Goal: Communication & Community: Answer question/provide support

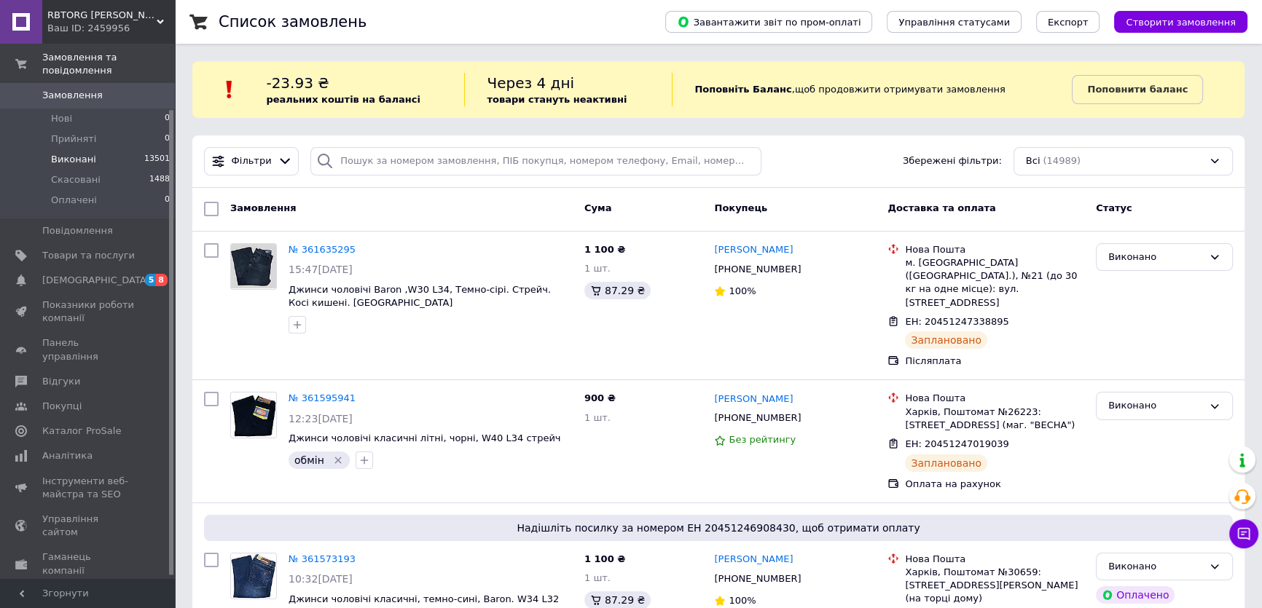
scroll to position [78, 0]
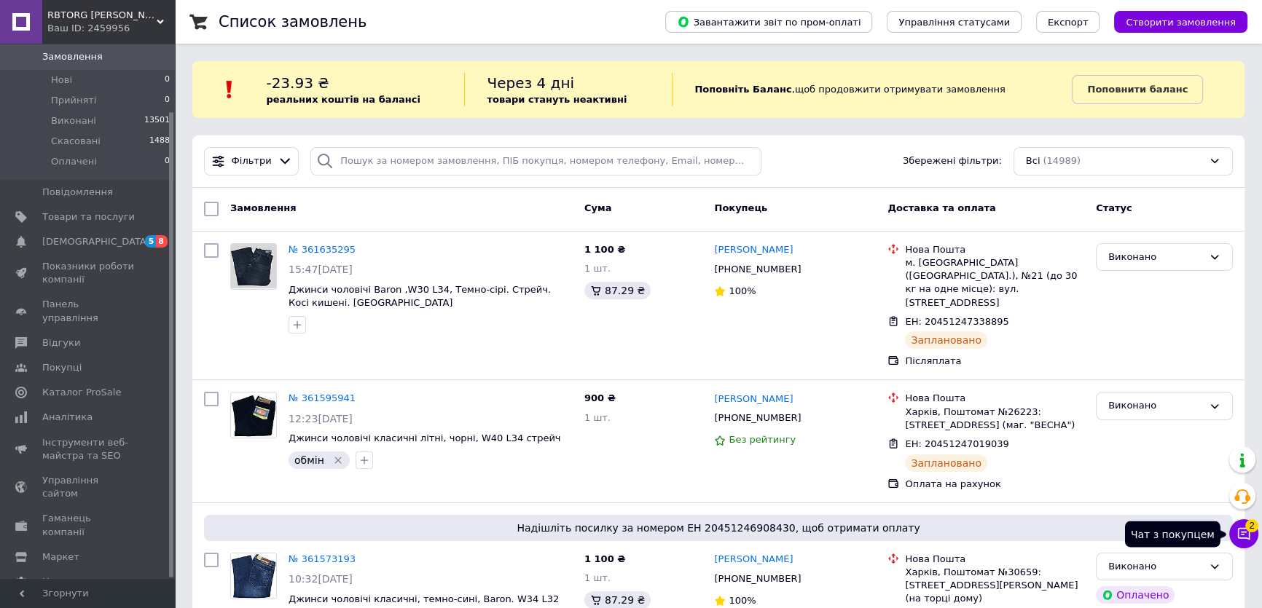
click at [1245, 533] on icon at bounding box center [1244, 534] width 15 height 15
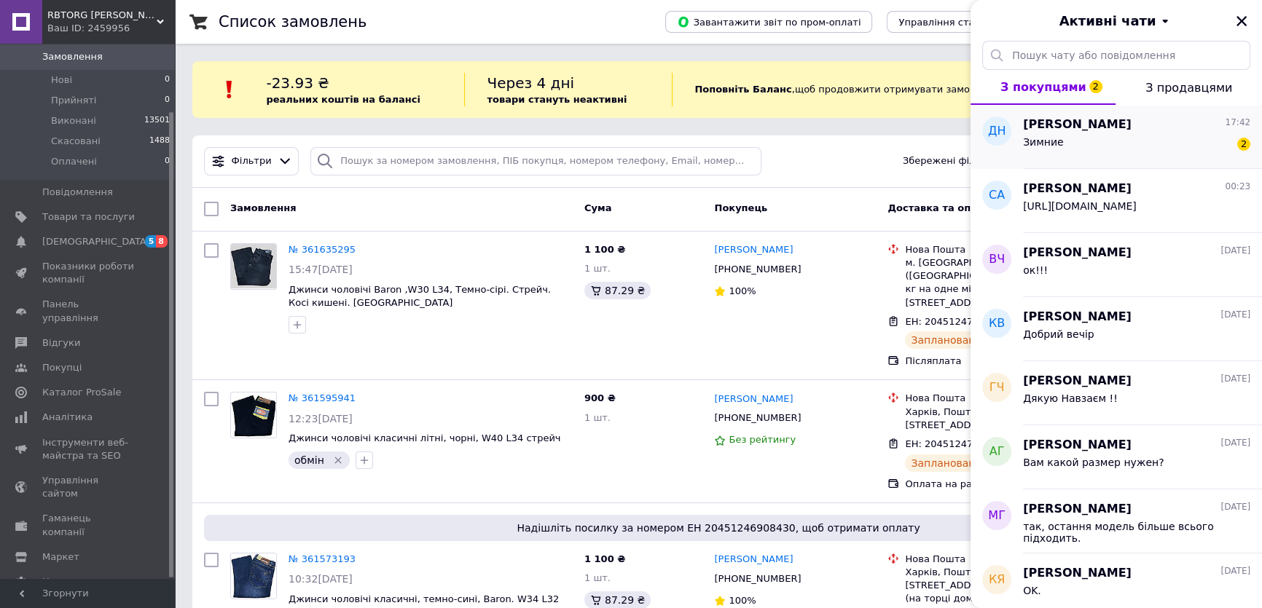
click at [1113, 130] on span "[PERSON_NAME]" at bounding box center [1077, 125] width 109 height 17
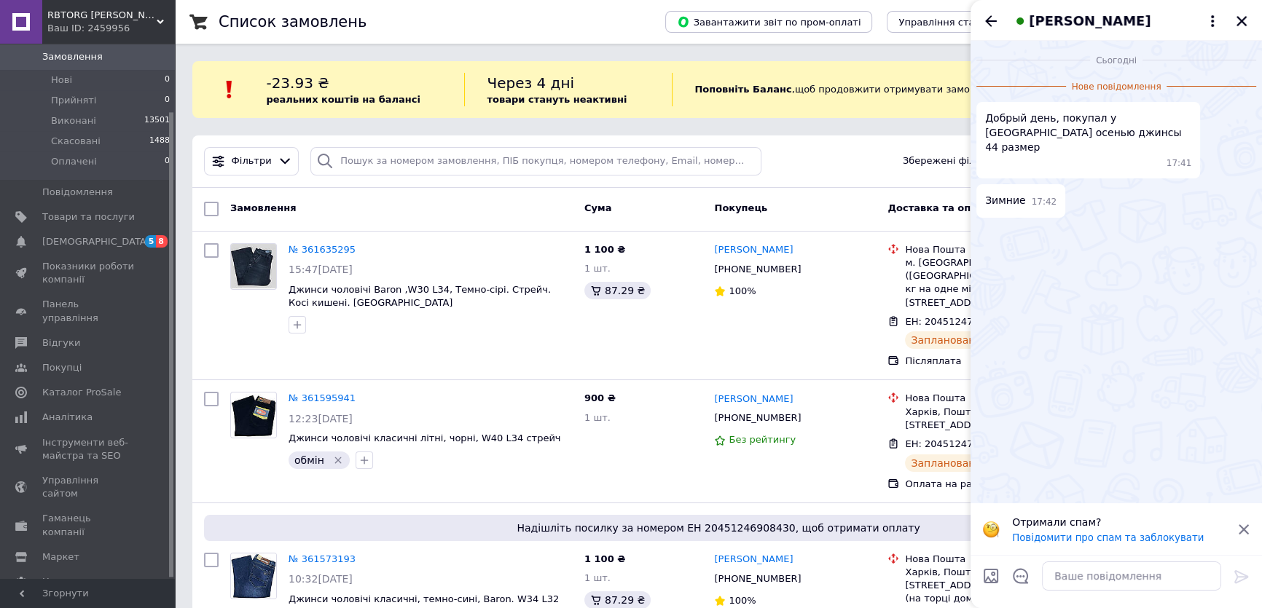
click at [1255, 520] on div "Отримали спам? Повідомити про спам та заблокувати" at bounding box center [1116, 529] width 291 height 52
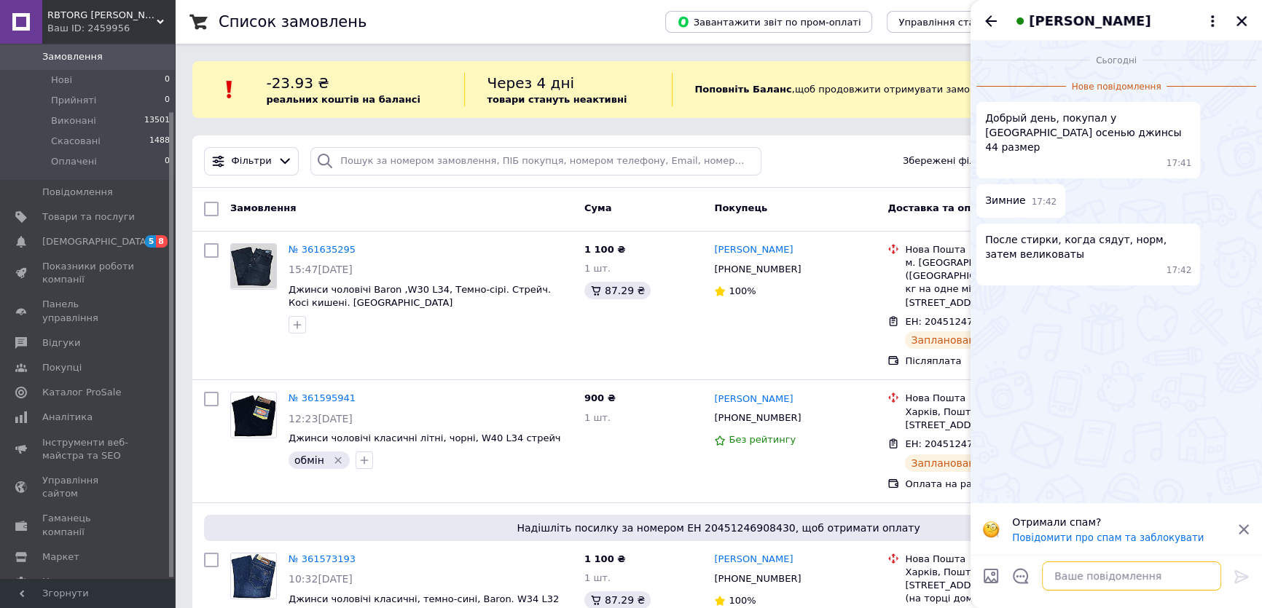
click at [1081, 581] on textarea at bounding box center [1131, 576] width 179 height 29
type textarea "L"
type textarea "Добрий день!"
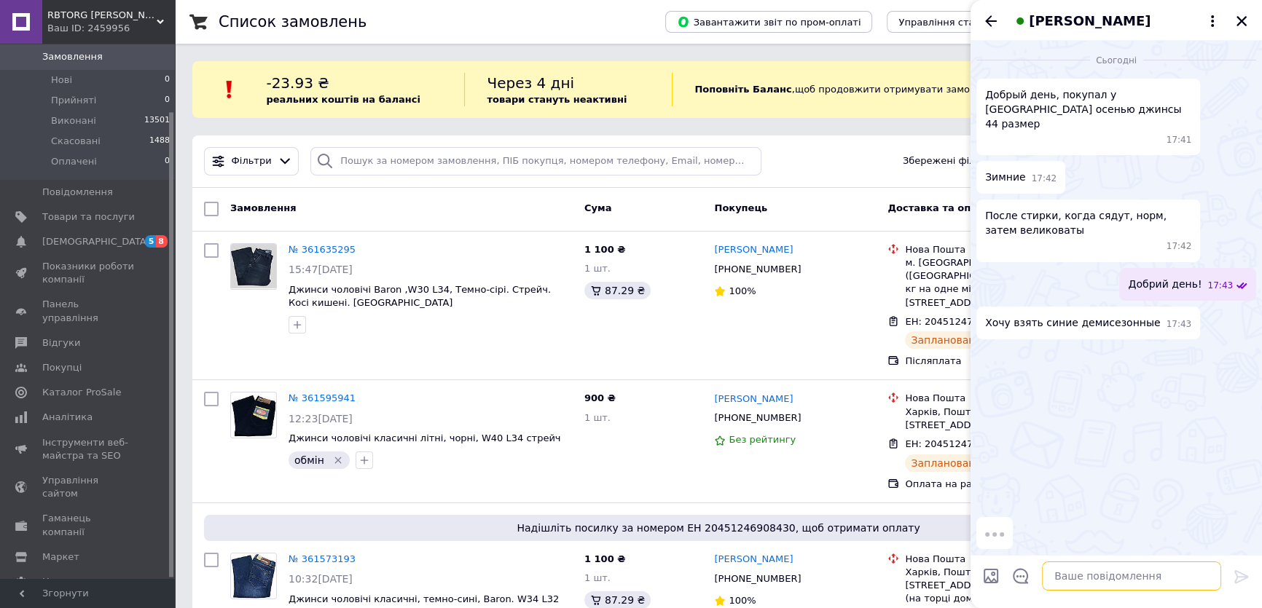
drag, startPoint x: 1090, startPoint y: 222, endPoint x: 1095, endPoint y: 576, distance: 354.2
click at [1095, 576] on textarea at bounding box center [1131, 576] width 179 height 29
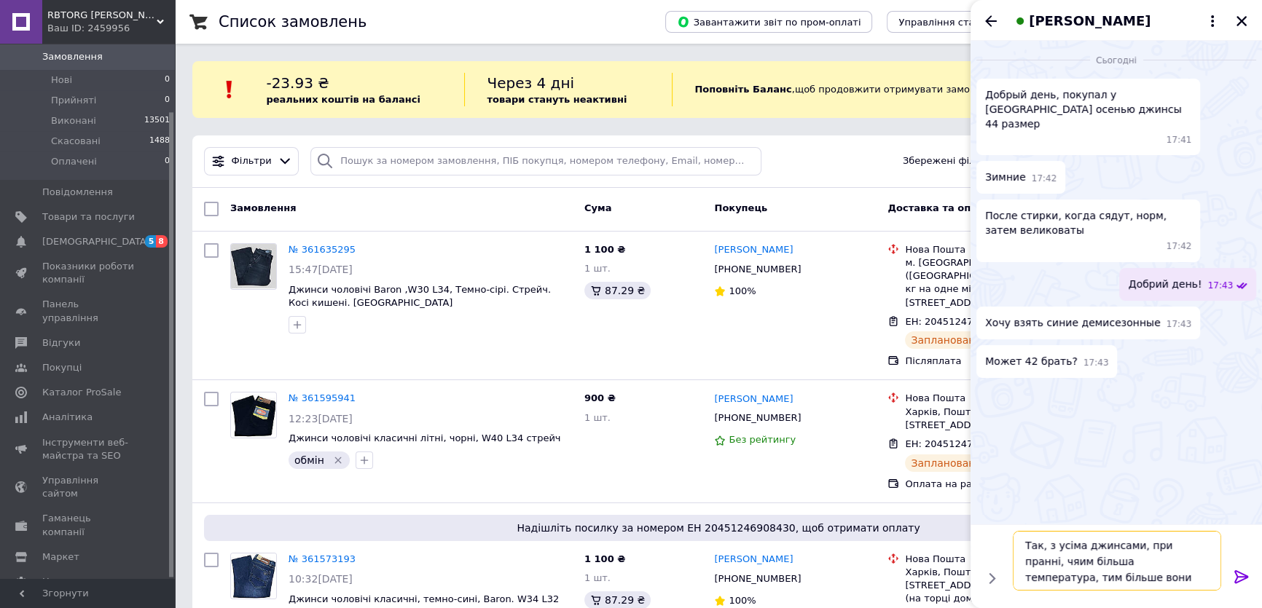
click at [1038, 567] on textarea "Так, з усіма джинсами, при пранні, чяим більша температура, тим більше вони" at bounding box center [1117, 561] width 208 height 60
click at [1205, 579] on textarea "Так, з усіма джинсами, при пранні, чим більша температура, тим більше вони" at bounding box center [1117, 569] width 208 height 44
click at [1057, 571] on textarea "Так, з усіма джинсами, при пранні, чим більша температура, тим більше вони" at bounding box center [1117, 569] width 208 height 44
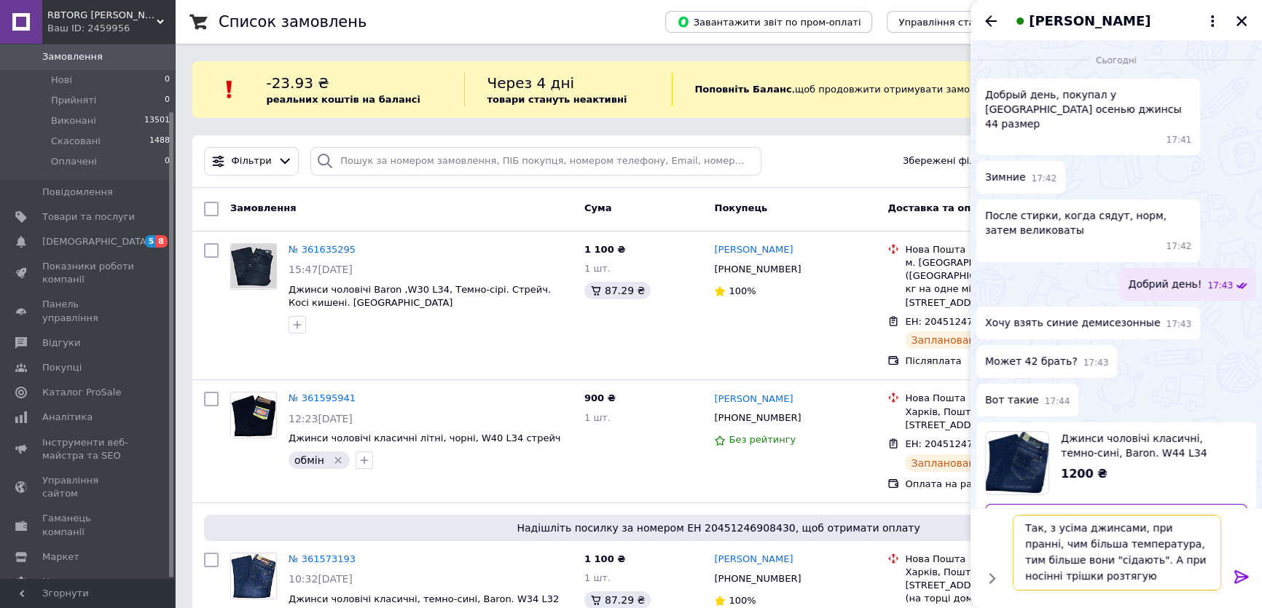
scroll to position [1, 0]
type textarea "Так, з усіма джинсами, при пранні, чим більша температура, тим більше вони "сід…"
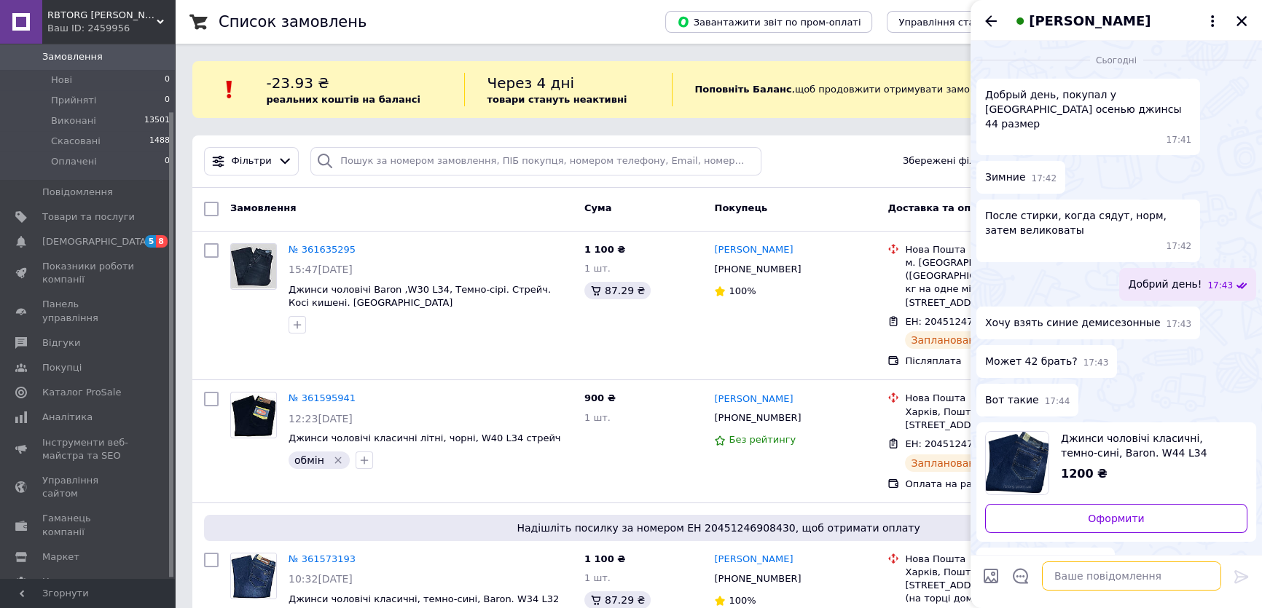
scroll to position [113, 0]
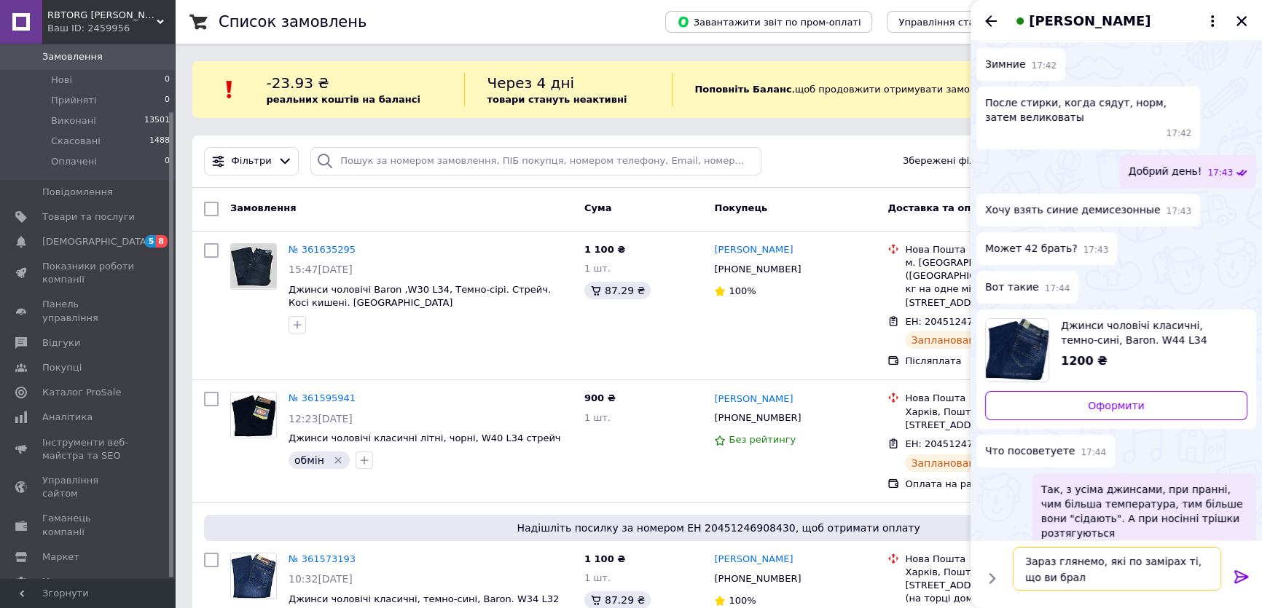
type textarea "Зараз глянемо, які по замірах ті, що ви брали"
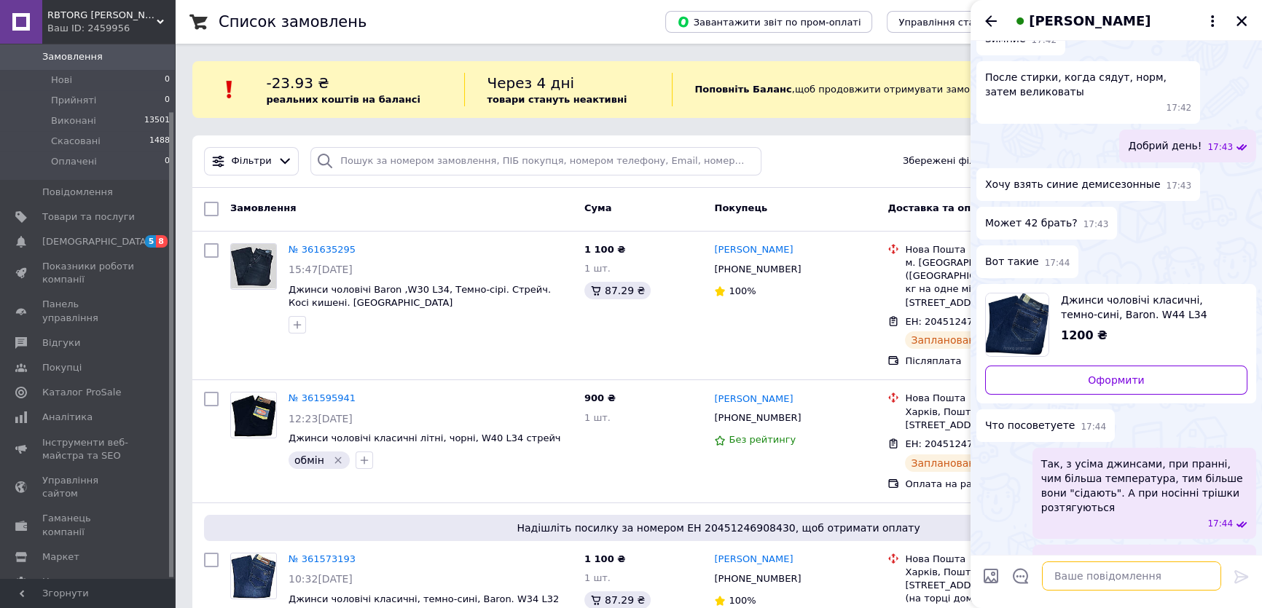
scroll to position [115, 0]
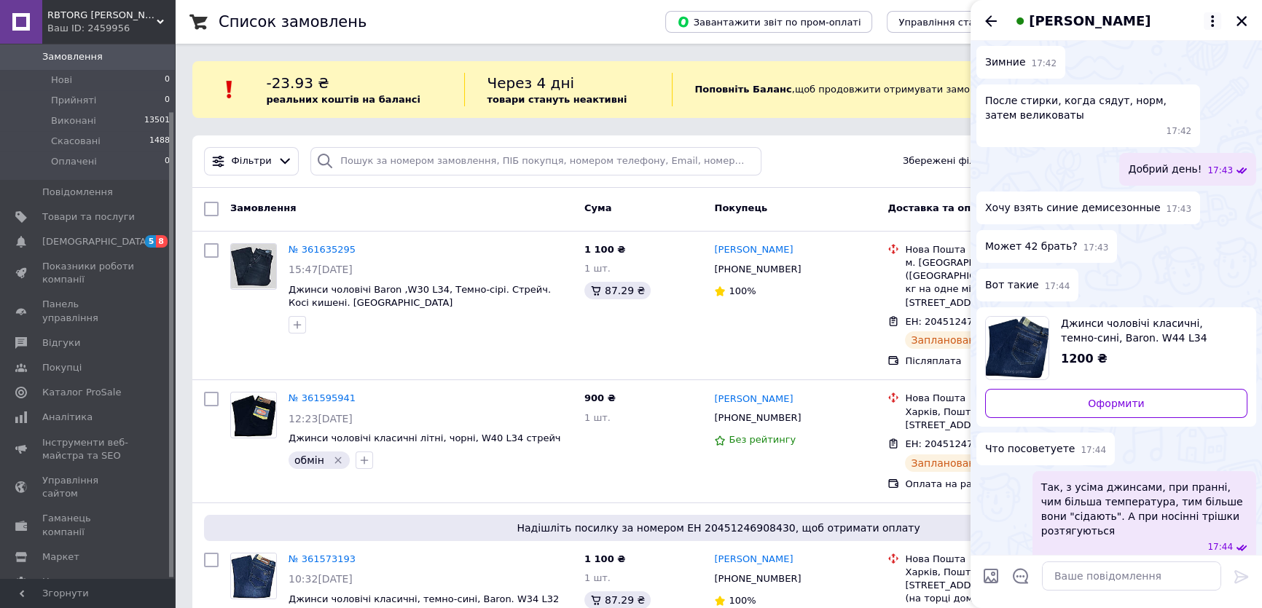
click at [1213, 24] on icon at bounding box center [1212, 20] width 17 height 17
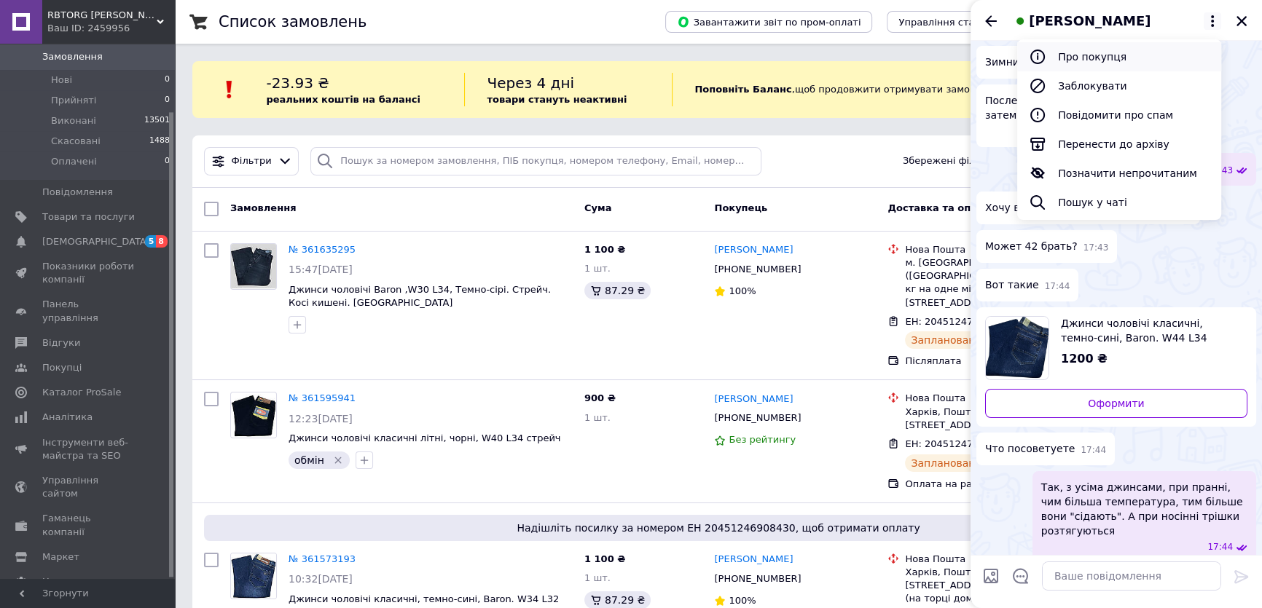
drag, startPoint x: 1098, startPoint y: 55, endPoint x: 1163, endPoint y: 54, distance: 64.9
click at [1163, 54] on button "Про покупця" at bounding box center [1119, 56] width 204 height 29
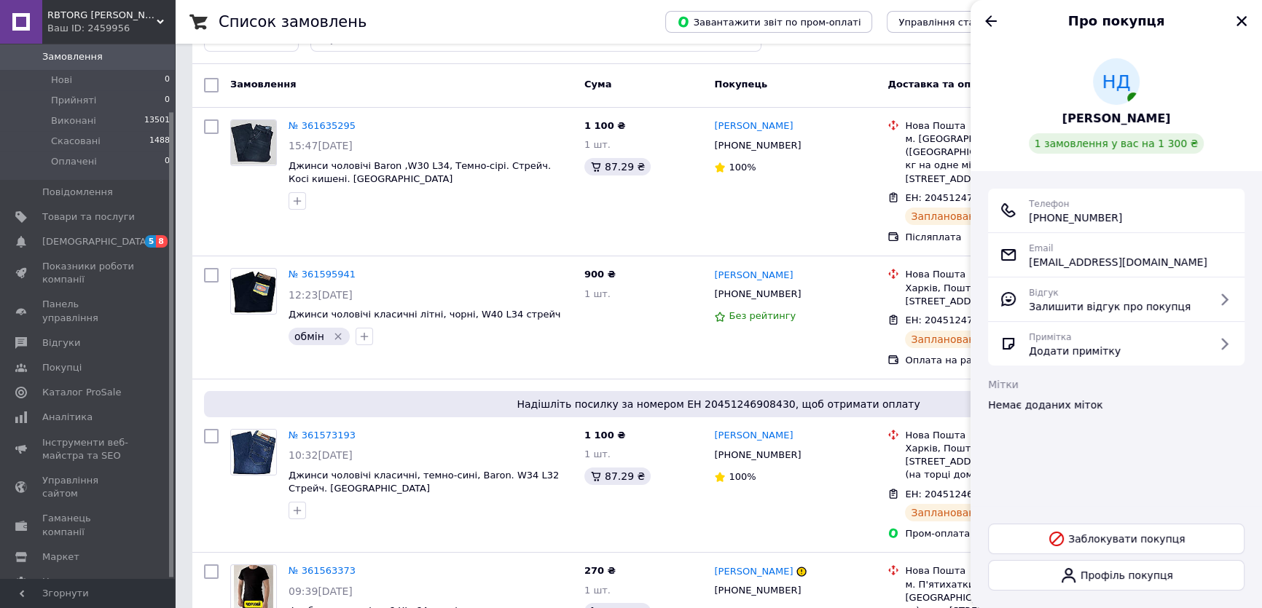
scroll to position [132, 0]
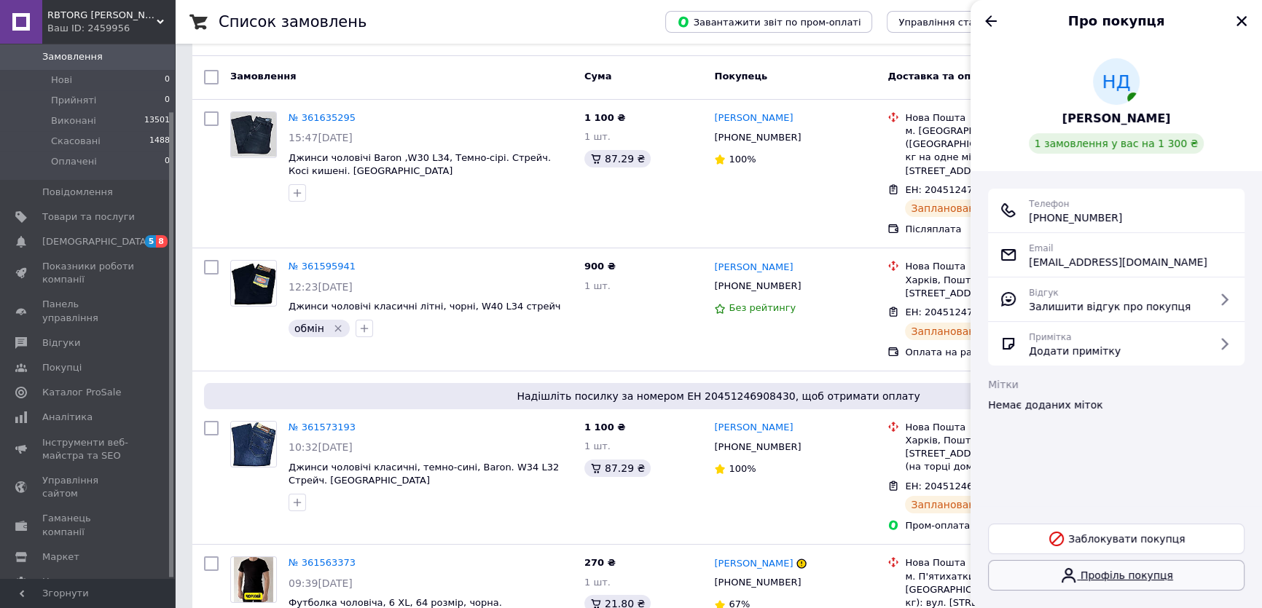
click at [1113, 579] on link "Профіль покупця" at bounding box center [1116, 575] width 256 height 31
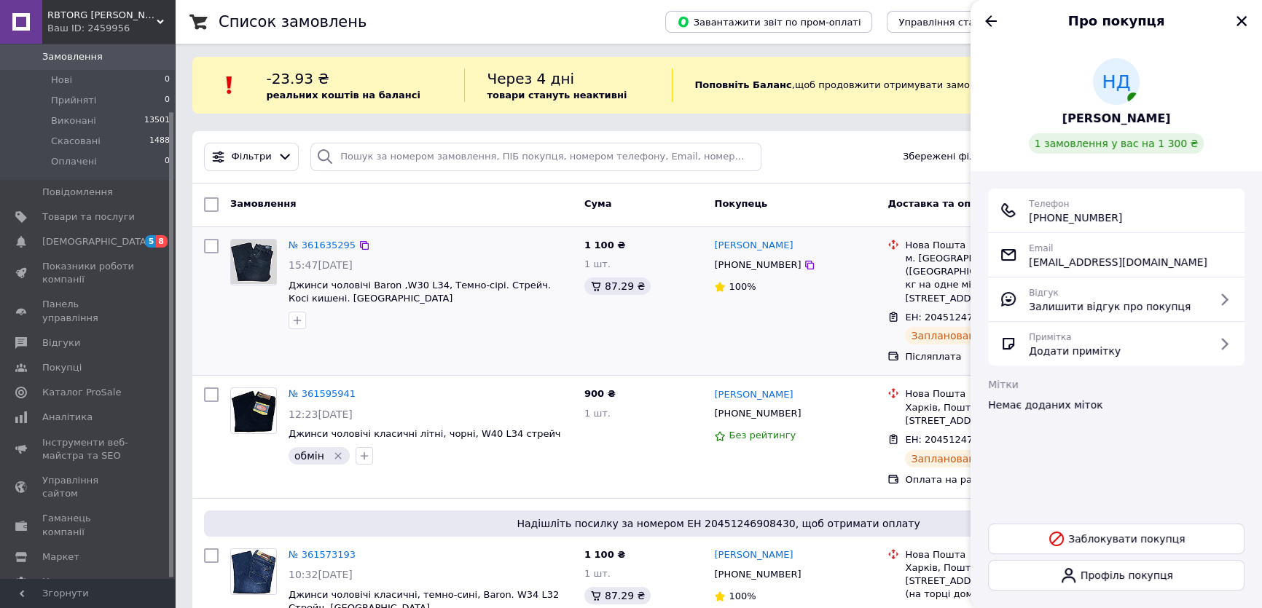
scroll to position [0, 0]
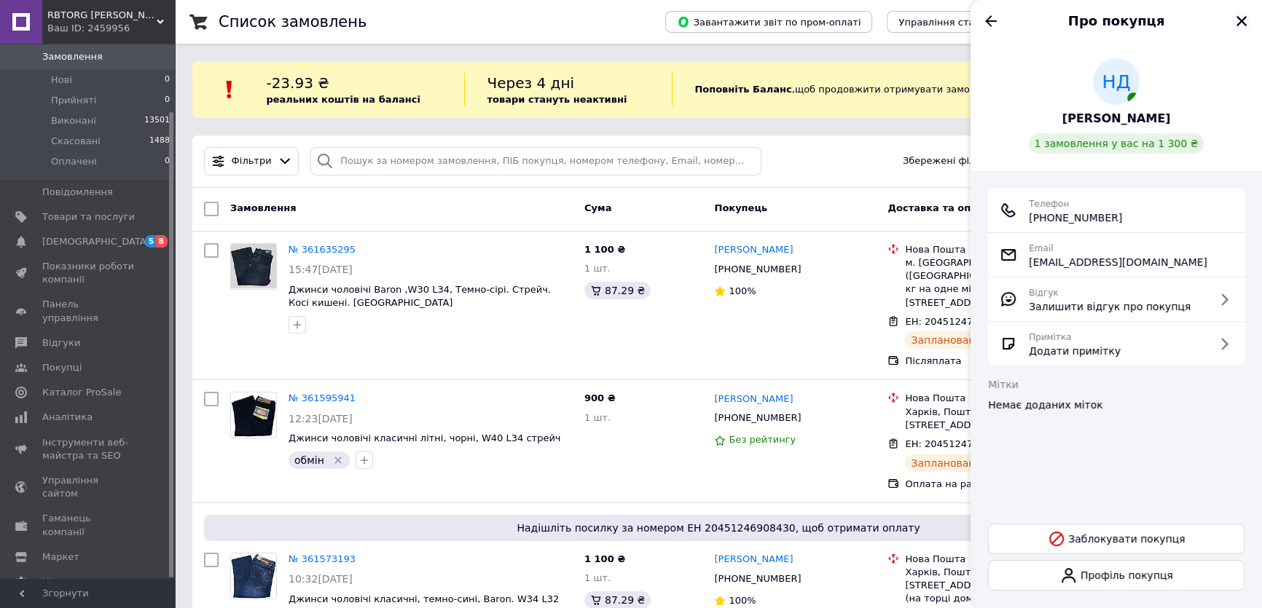
click at [1242, 20] on icon "Закрити" at bounding box center [1242, 21] width 10 height 10
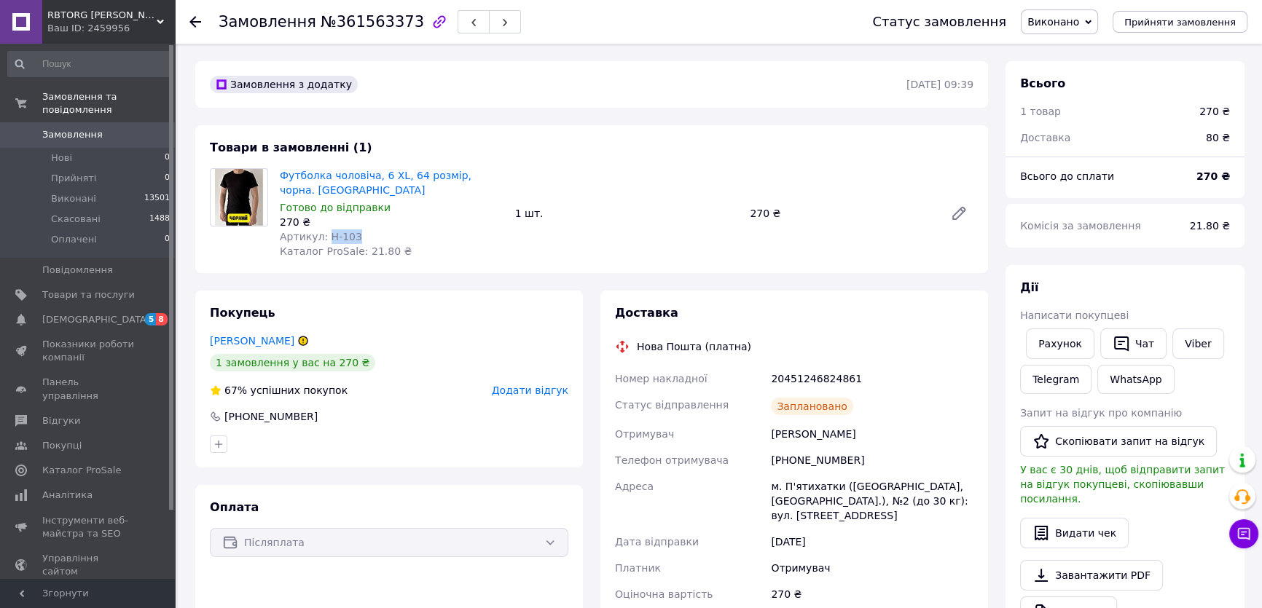
drag, startPoint x: 355, startPoint y: 238, endPoint x: 322, endPoint y: 240, distance: 32.9
click at [322, 240] on div "Артикул: Н-103" at bounding box center [392, 237] width 224 height 15
copy span "Н-103"
click at [341, 238] on span "Артикул: Н-103" at bounding box center [321, 237] width 82 height 12
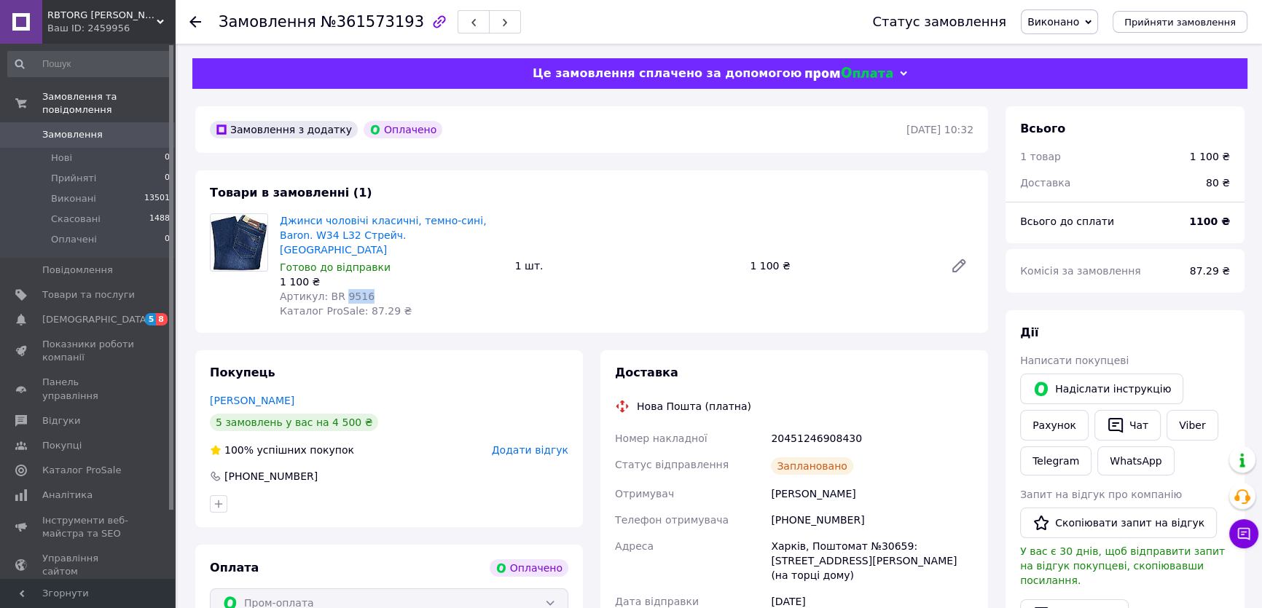
drag, startPoint x: 359, startPoint y: 284, endPoint x: 338, endPoint y: 283, distance: 21.2
click at [338, 289] on div "Артикул: BR 9516" at bounding box center [392, 296] width 224 height 15
copy span "9516"
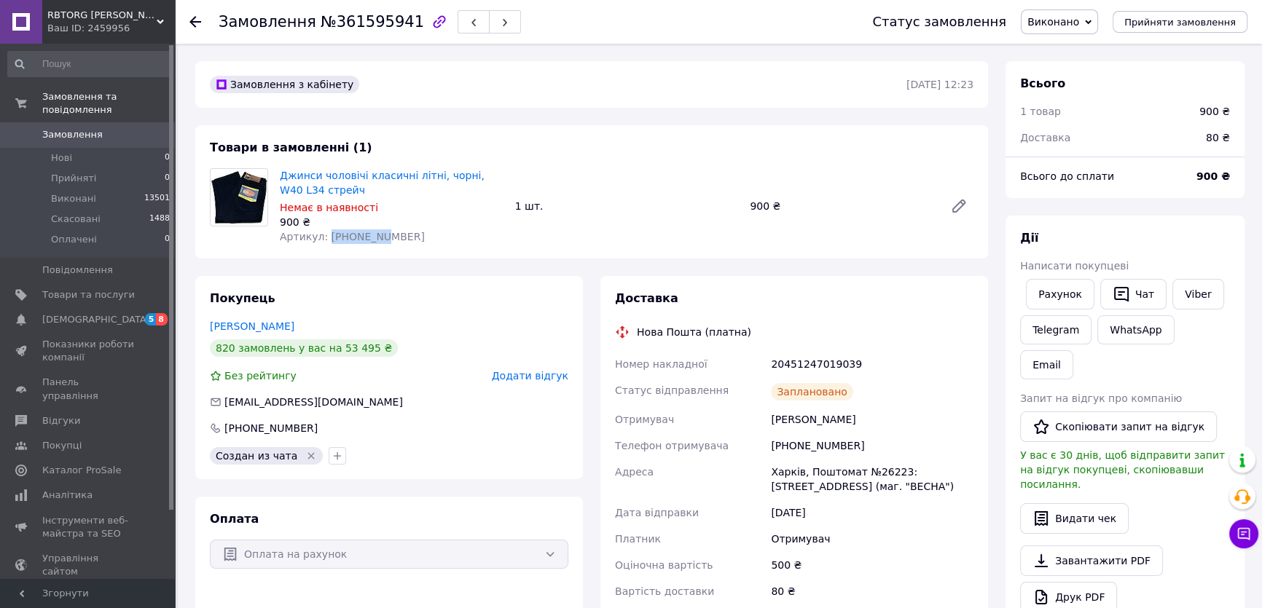
drag, startPoint x: 372, startPoint y: 235, endPoint x: 324, endPoint y: 234, distance: 47.4
click at [324, 234] on div "Артикул: 028-14-12" at bounding box center [392, 237] width 224 height 15
copy span "028-14-12"
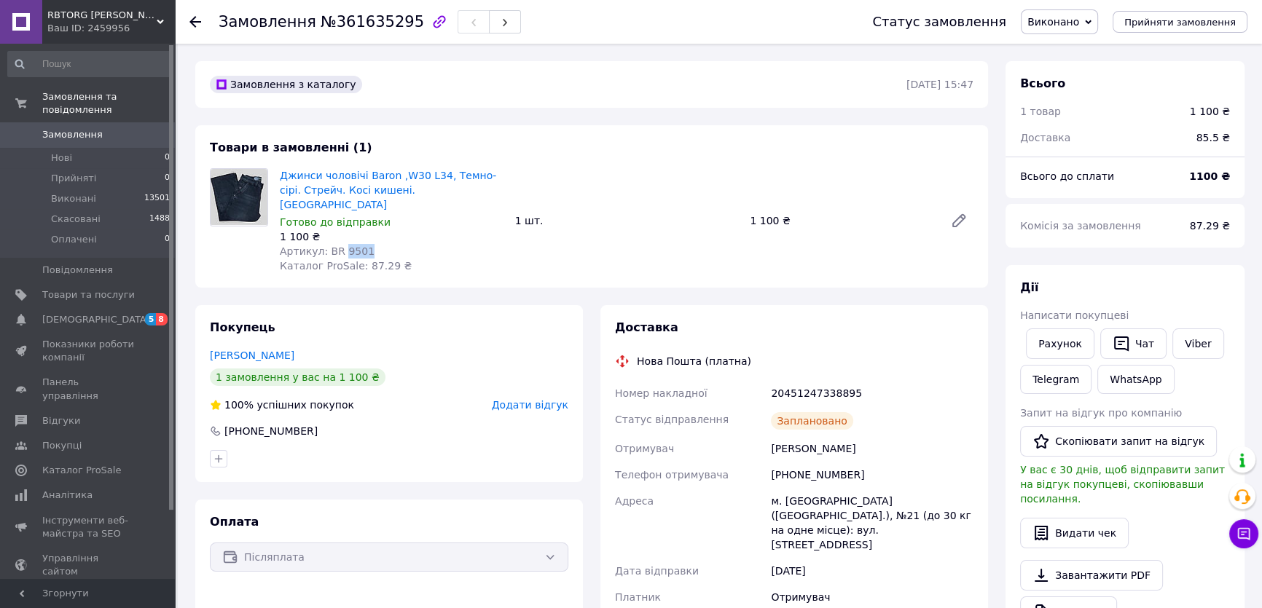
drag, startPoint x: 358, startPoint y: 238, endPoint x: 339, endPoint y: 240, distance: 19.2
click at [339, 246] on span "Артикул: BR 9501" at bounding box center [327, 252] width 95 height 12
copy span "9501"
click at [1245, 543] on button "Чат з покупцем" at bounding box center [1243, 534] width 29 height 29
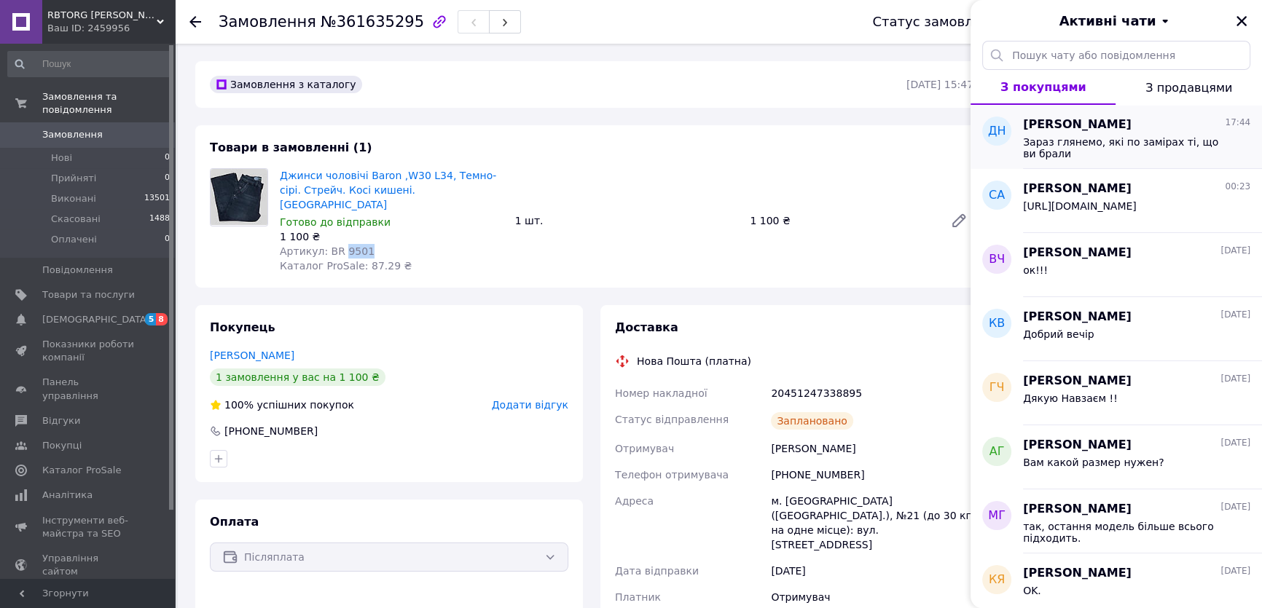
click at [1113, 138] on span "Зараз глянемо, які по замірах ті, що ви брали" at bounding box center [1126, 147] width 207 height 23
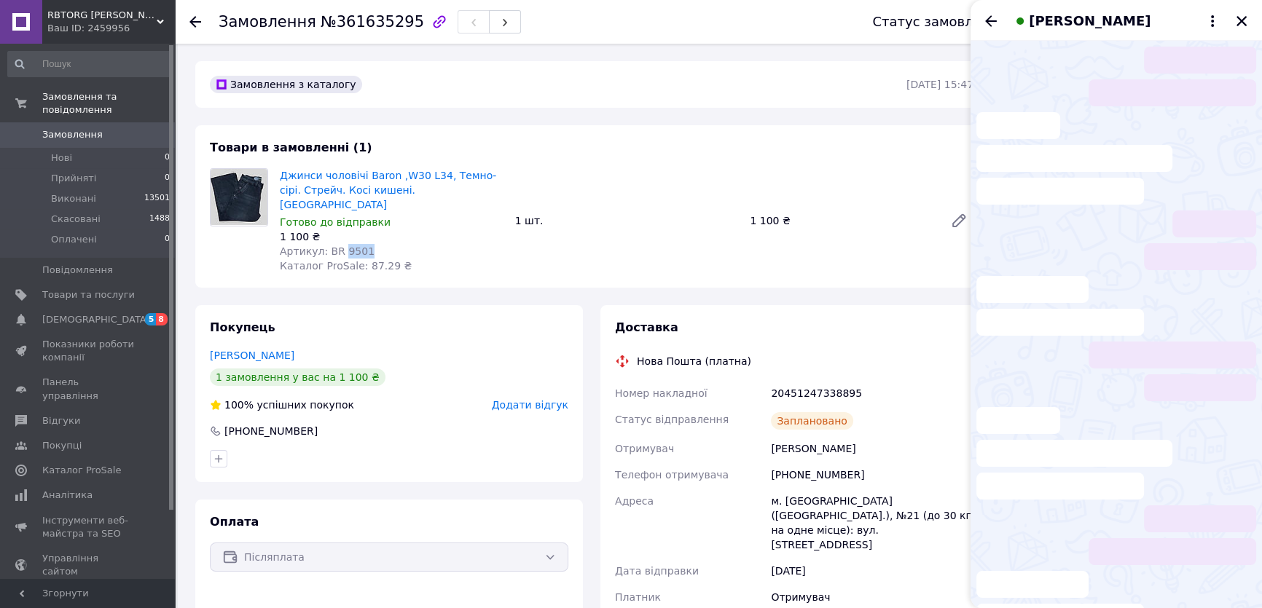
scroll to position [181, 0]
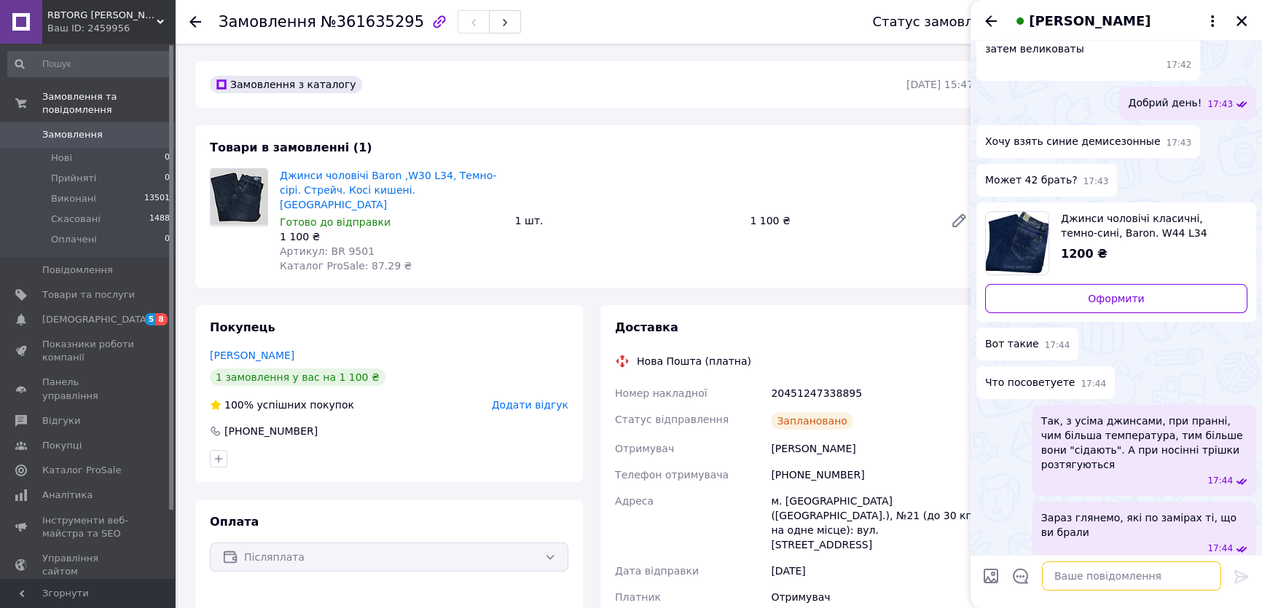
click at [1072, 586] on textarea at bounding box center [1131, 576] width 179 height 29
type textarea "Цих синіх немає 42 р, але 44 р менший в поясі від тих, що ви брали на 2 см"
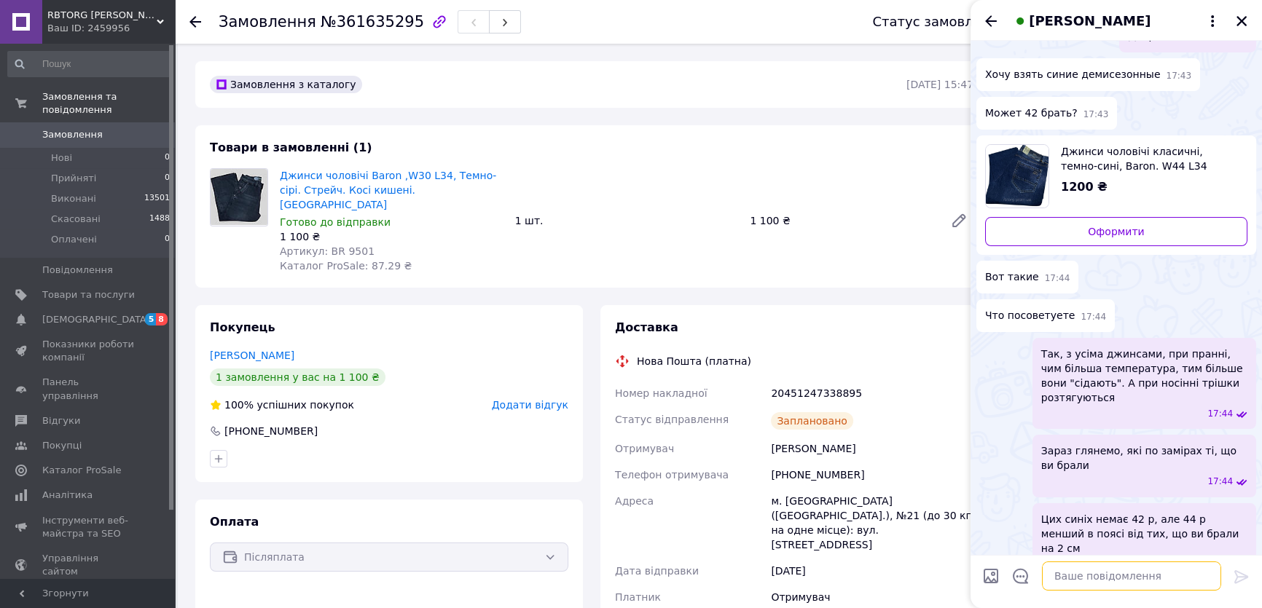
click at [1074, 577] on textarea at bounding box center [1131, 576] width 179 height 29
type textarea "[PERSON_NAME] пошукати чи є подібні сині ще менші"
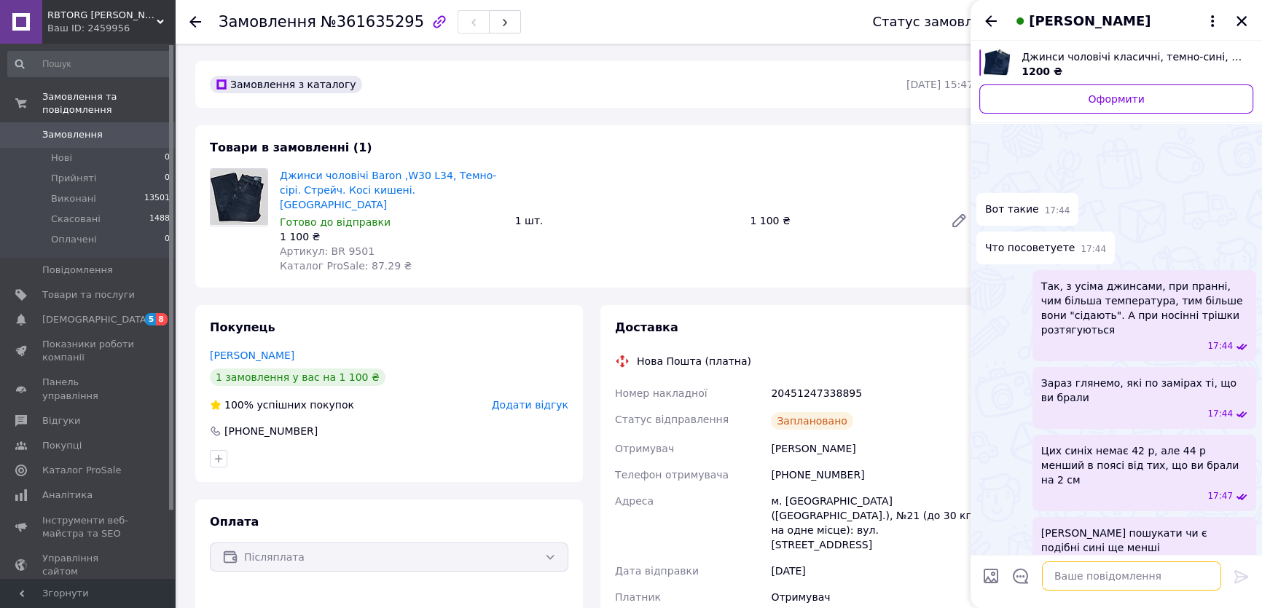
scroll to position [462, 0]
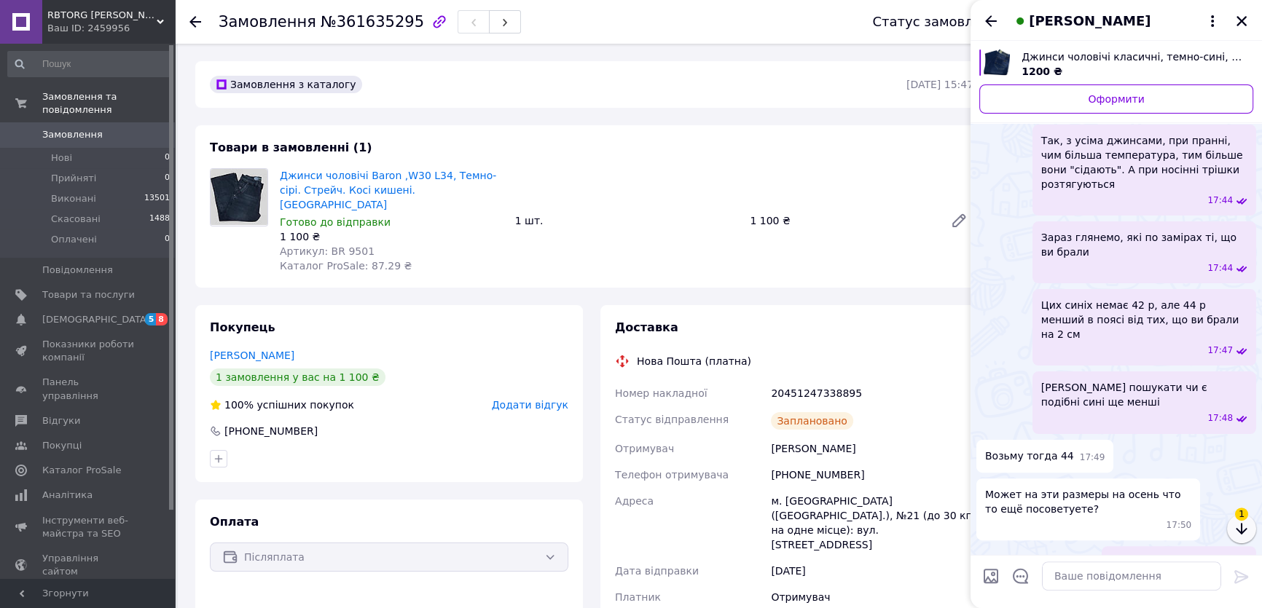
click at [1239, 526] on icon "button" at bounding box center [1241, 528] width 17 height 17
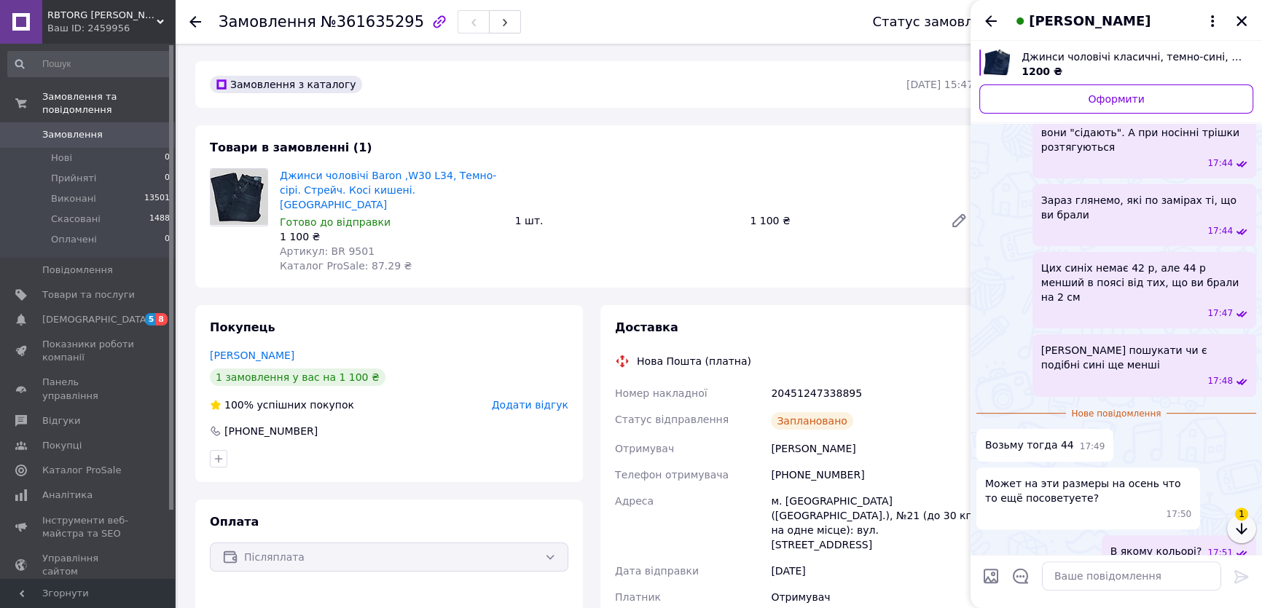
scroll to position [489, 0]
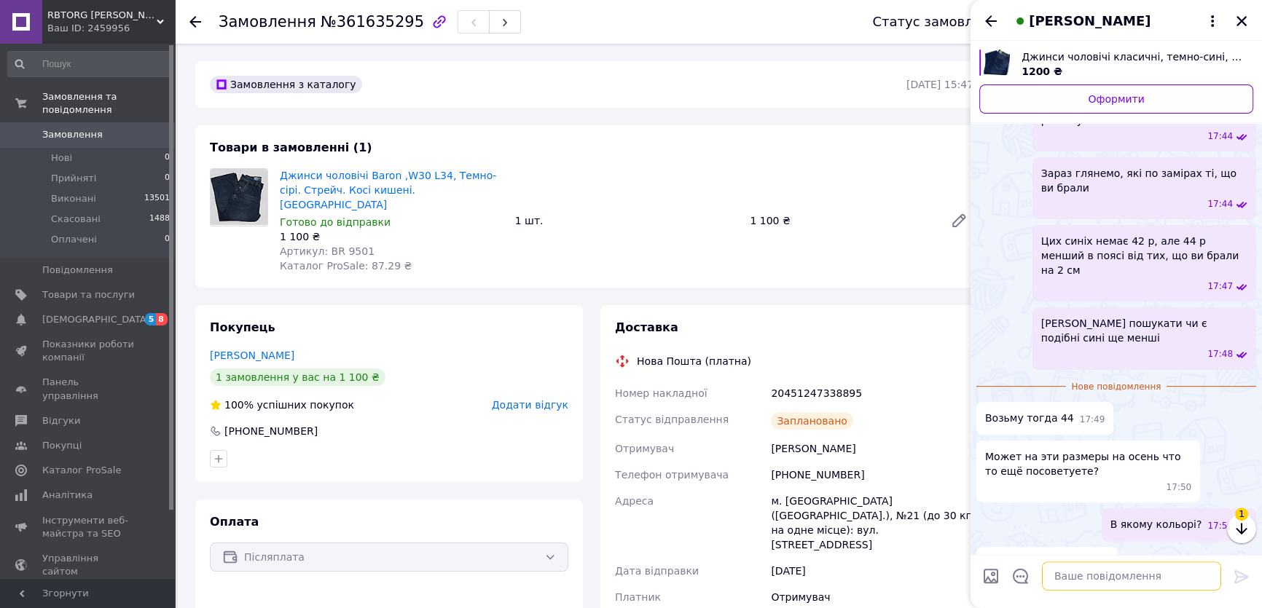
click at [1073, 579] on textarea at bounding box center [1131, 576] width 179 height 29
paste textarea "[URL][DOMAIN_NAME]"
type textarea "Все, що є вашого розміру https://rbtorg.prom.ua/ua/g83830840-dzhinsy-muzhskie-b…"
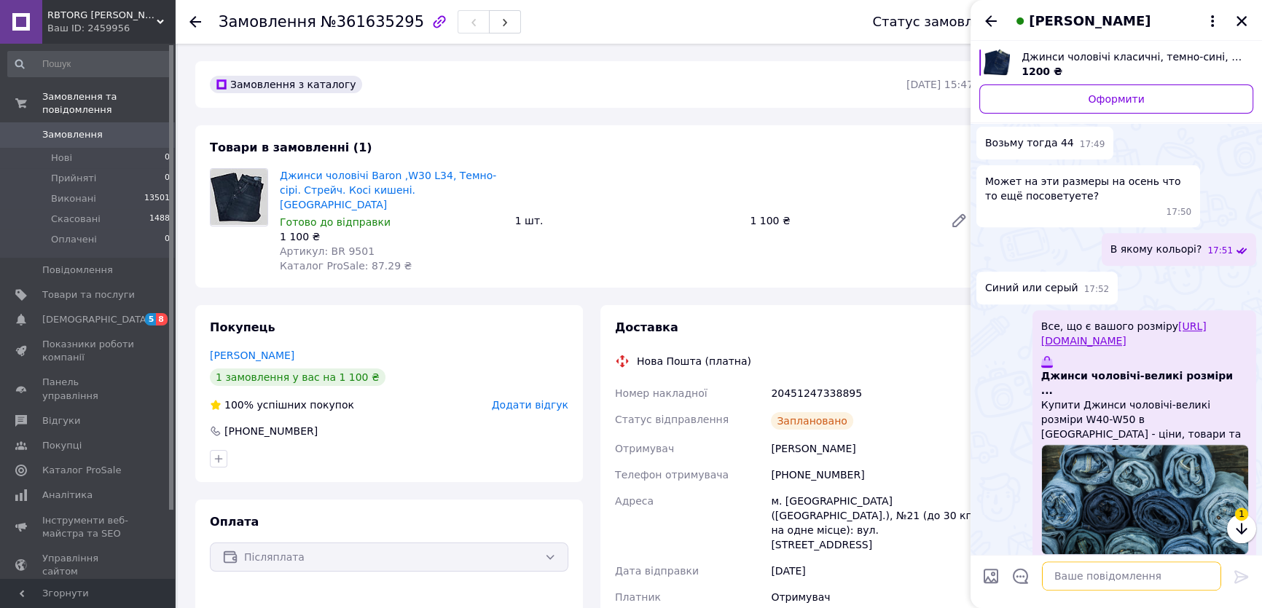
scroll to position [741, 0]
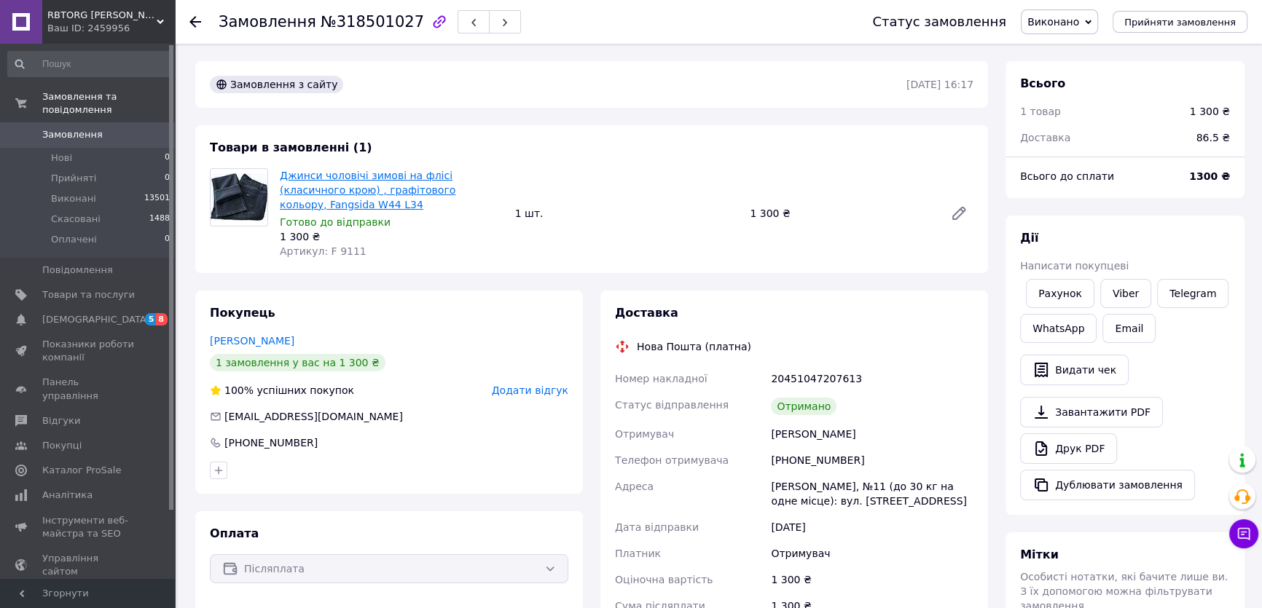
click at [328, 175] on link "Джинси чоловічі зимові на флісі (класичного крою) , графітового кольору, Fangsi…" at bounding box center [368, 190] width 176 height 41
click at [1241, 544] on button "Чат з покупцем" at bounding box center [1243, 534] width 29 height 29
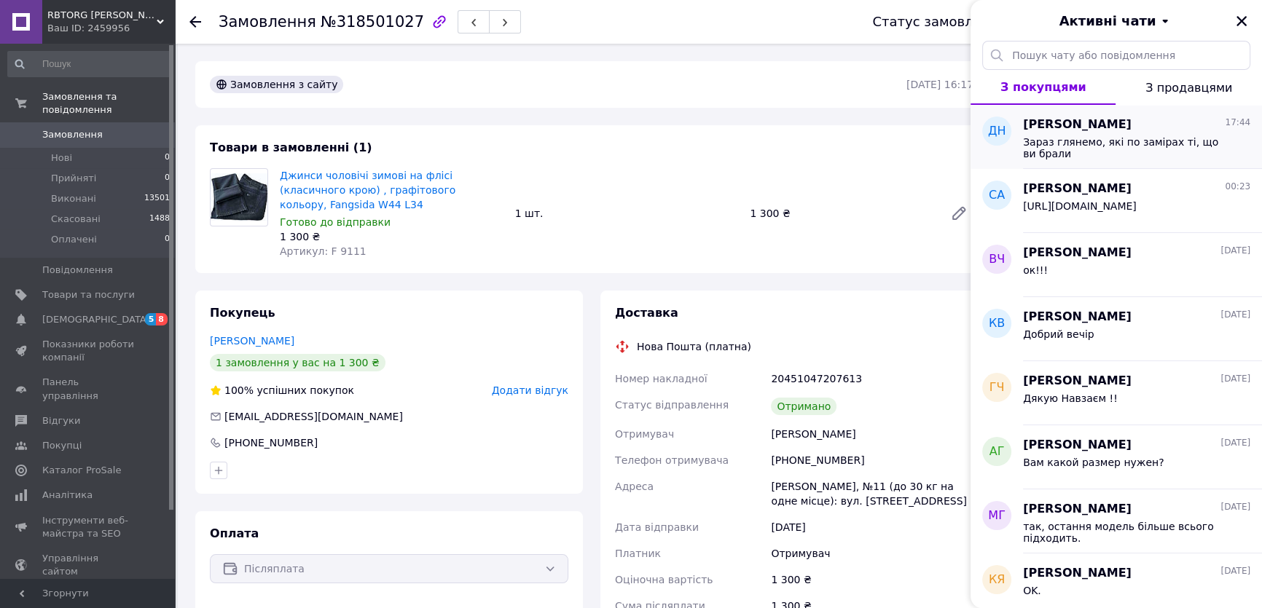
click at [1113, 131] on span "[PERSON_NAME]" at bounding box center [1077, 125] width 109 height 17
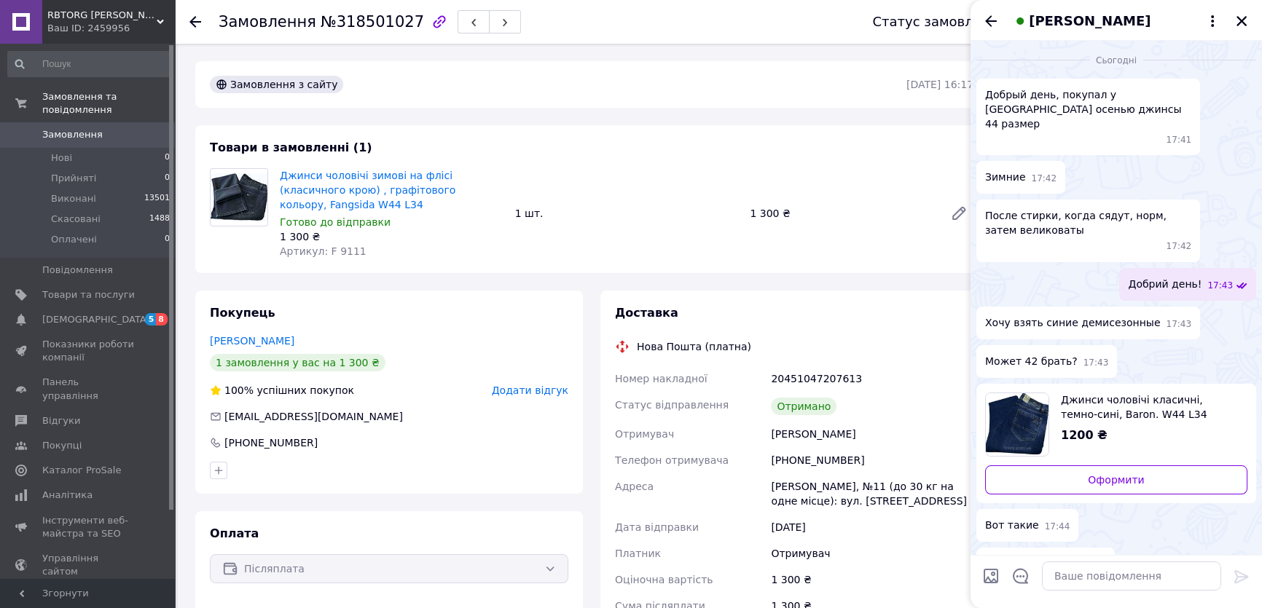
scroll to position [181, 0]
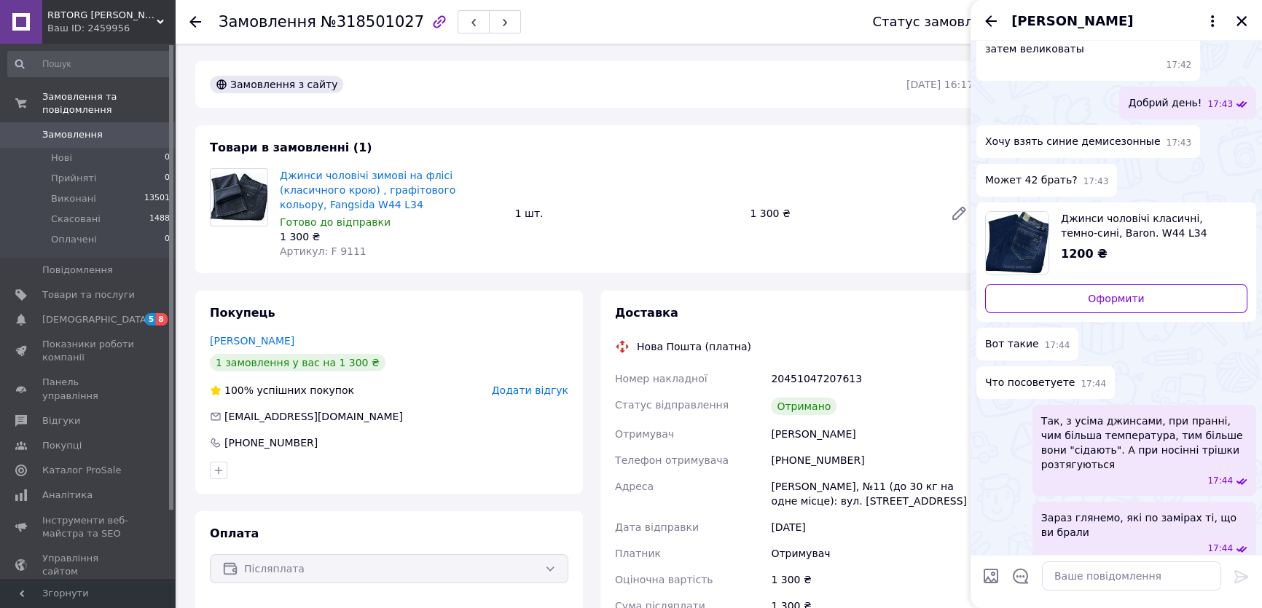
click at [1094, 211] on span "Джинси чоловічі класичні, темно-сині, Baron. W44 L34 Стрейч. [GEOGRAPHIC_DATA]" at bounding box center [1148, 225] width 175 height 29
click at [1246, 531] on icon "button" at bounding box center [1241, 528] width 17 height 17
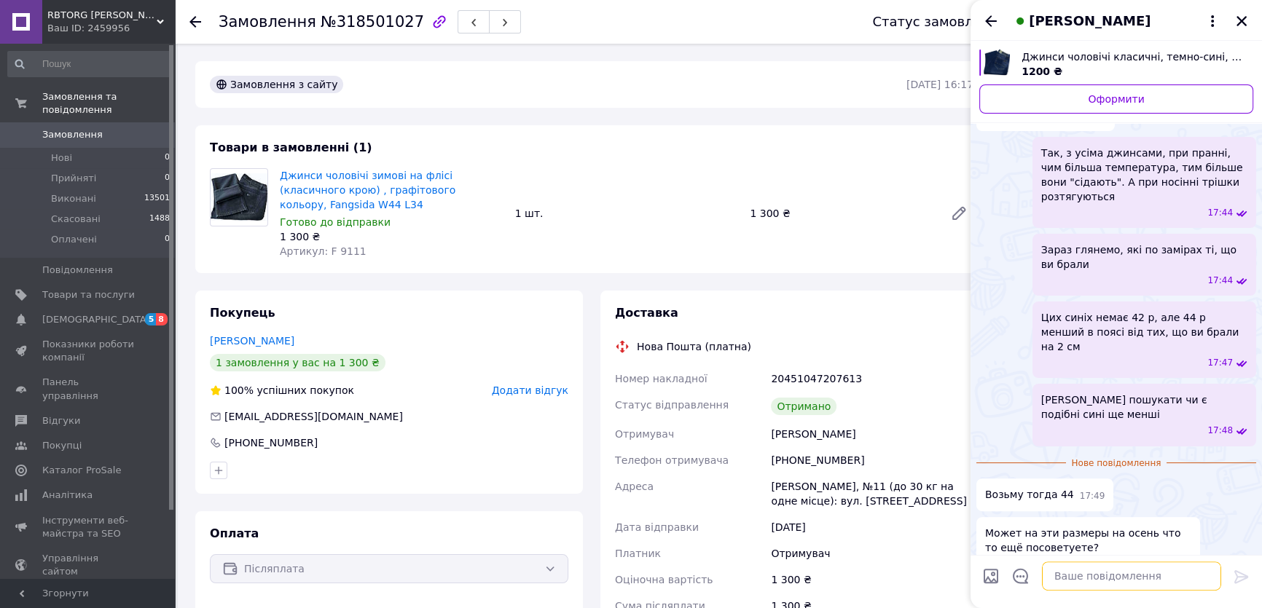
click at [1071, 581] on textarea at bounding box center [1131, 576] width 179 height 29
type textarea "В якому кольорі?"
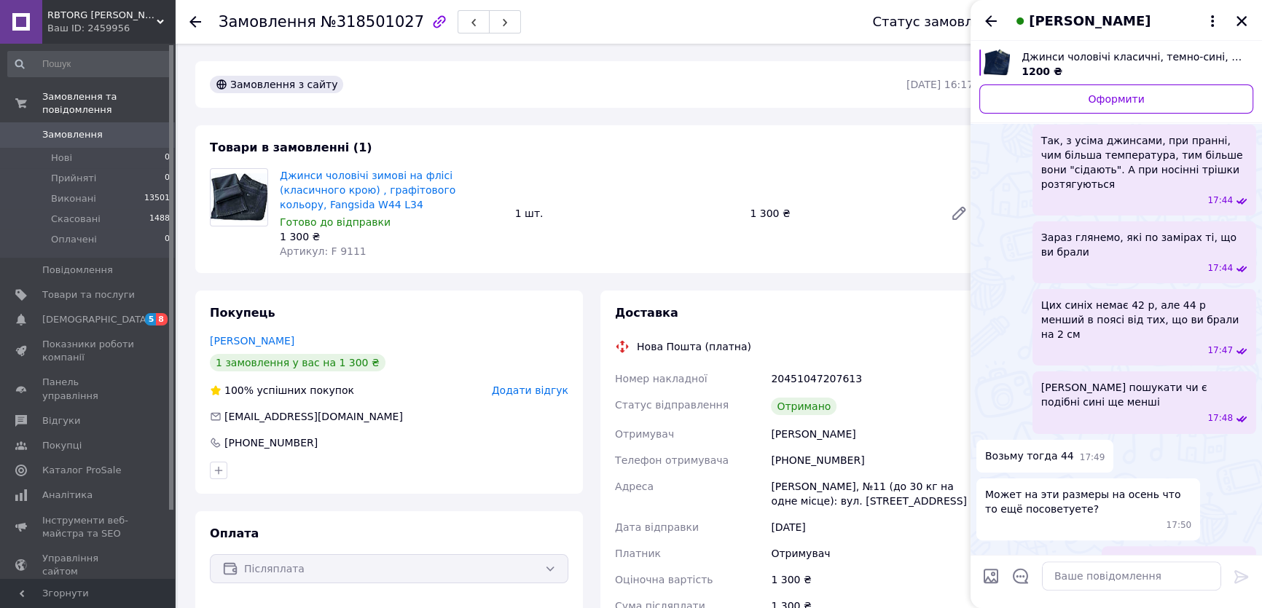
scroll to position [741, 0]
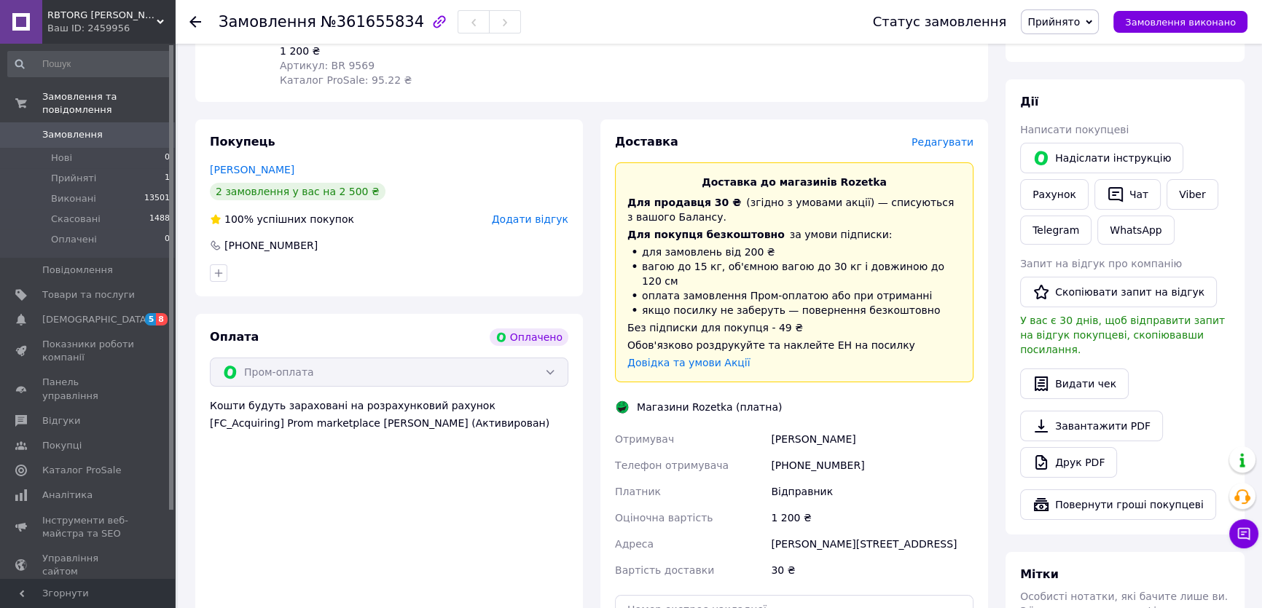
scroll to position [264, 0]
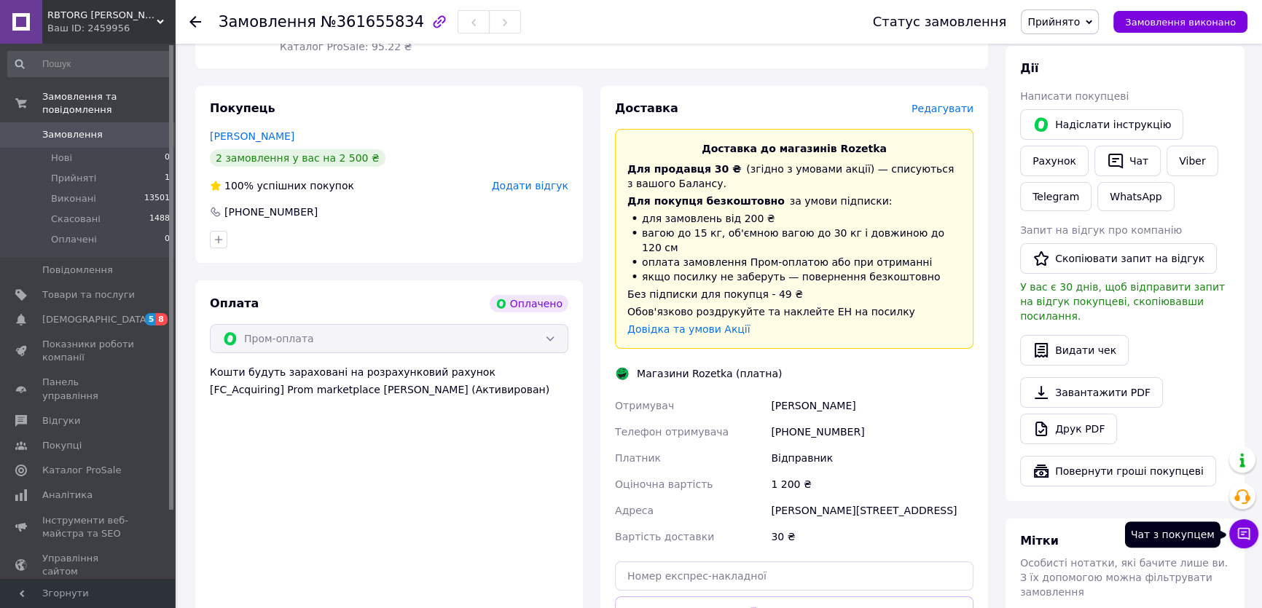
click at [1239, 533] on icon at bounding box center [1244, 534] width 15 height 15
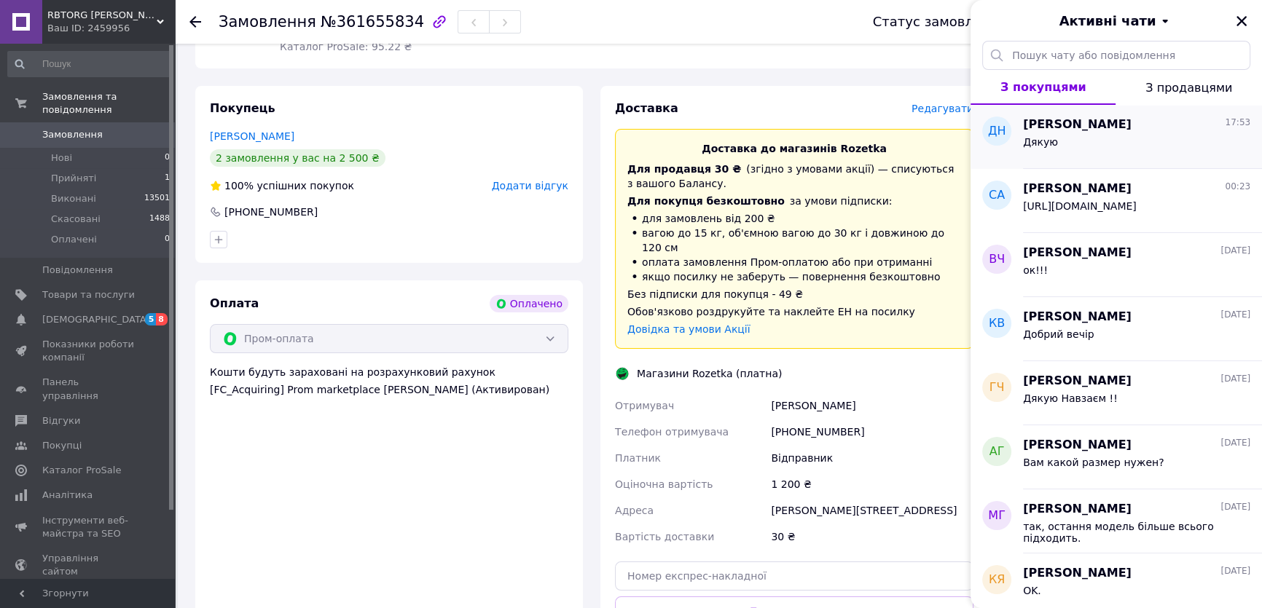
click at [1102, 144] on div "Дякую" at bounding box center [1136, 144] width 227 height 23
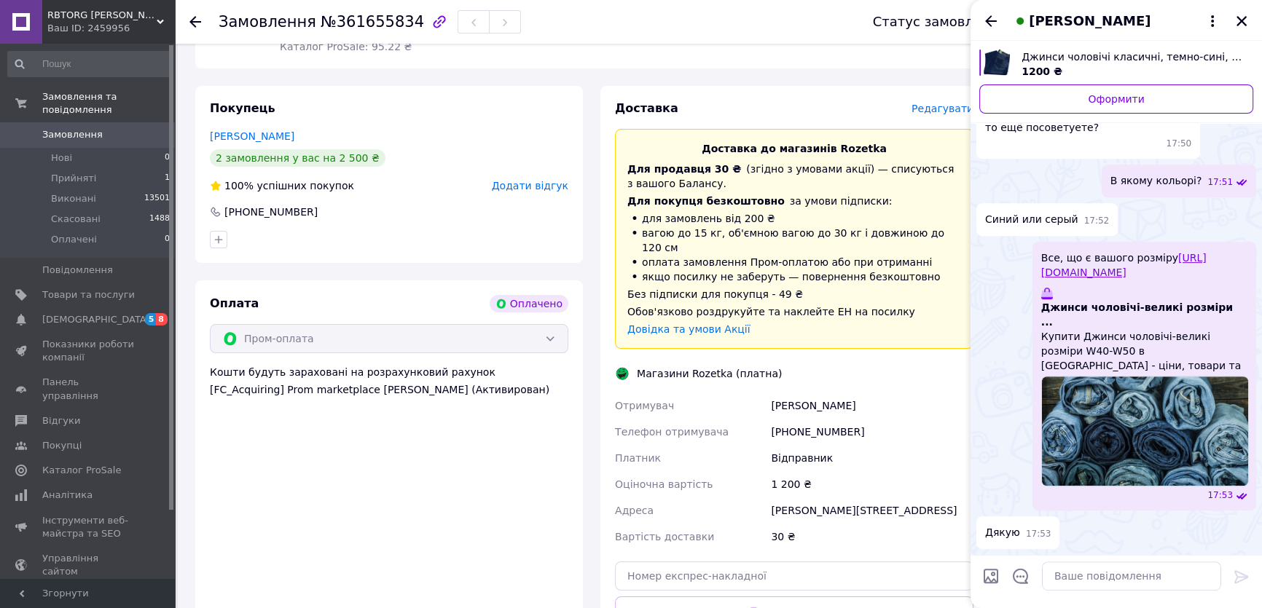
scroll to position [777, 0]
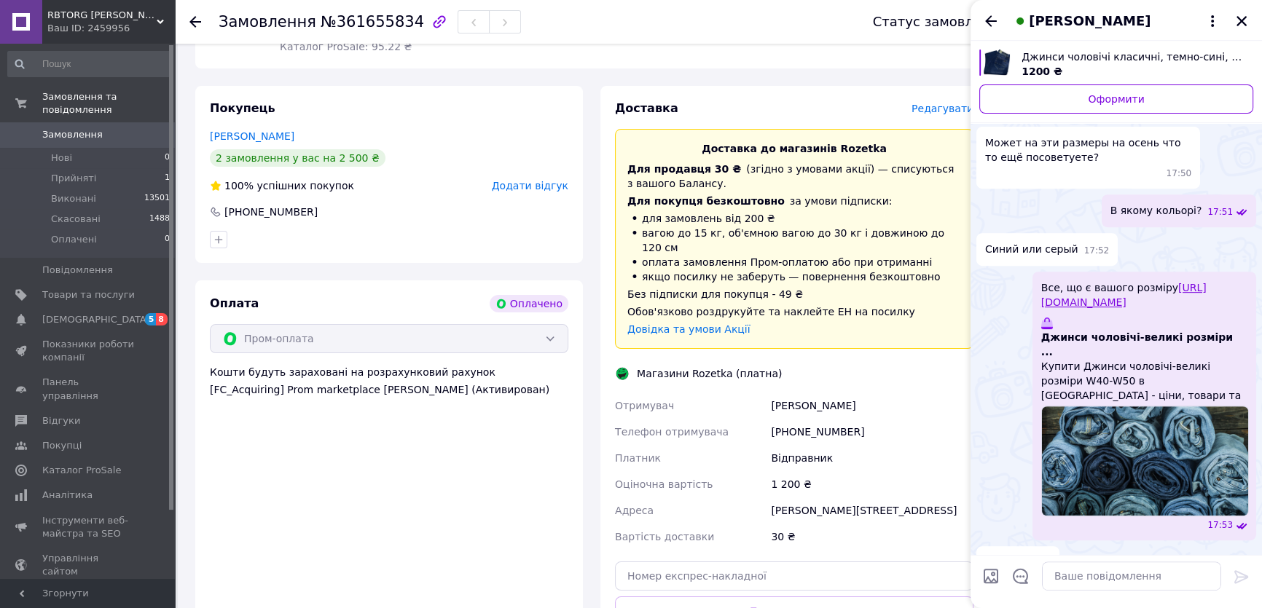
click at [1134, 283] on link "[URL][DOMAIN_NAME]" at bounding box center [1123, 295] width 165 height 26
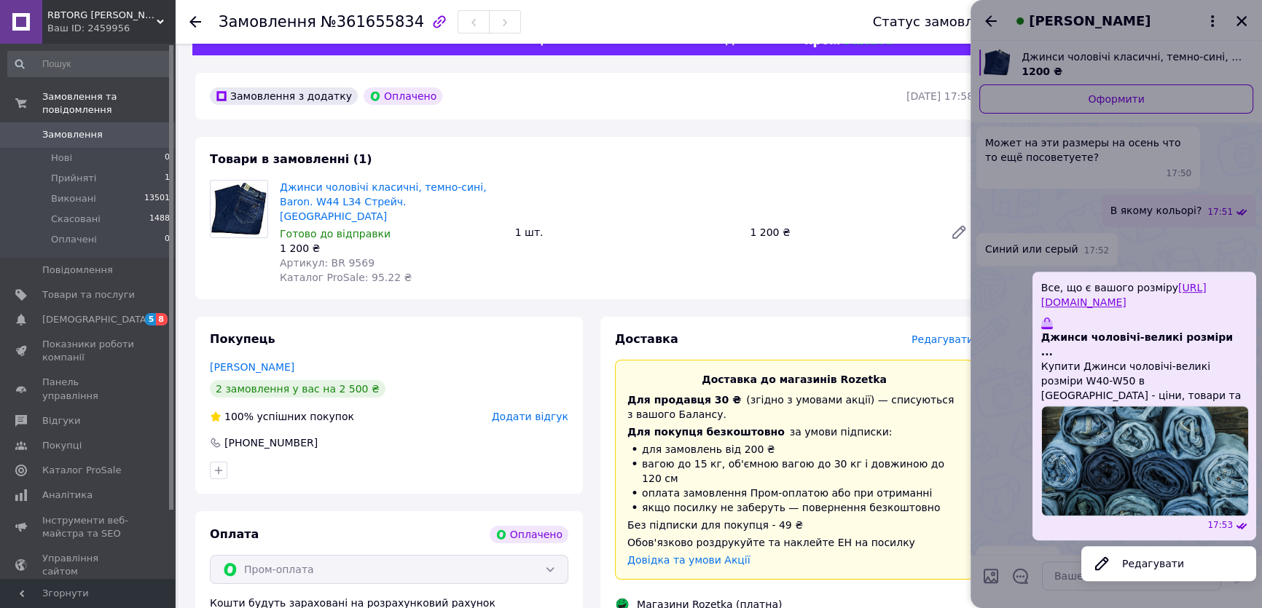
scroll to position [0, 0]
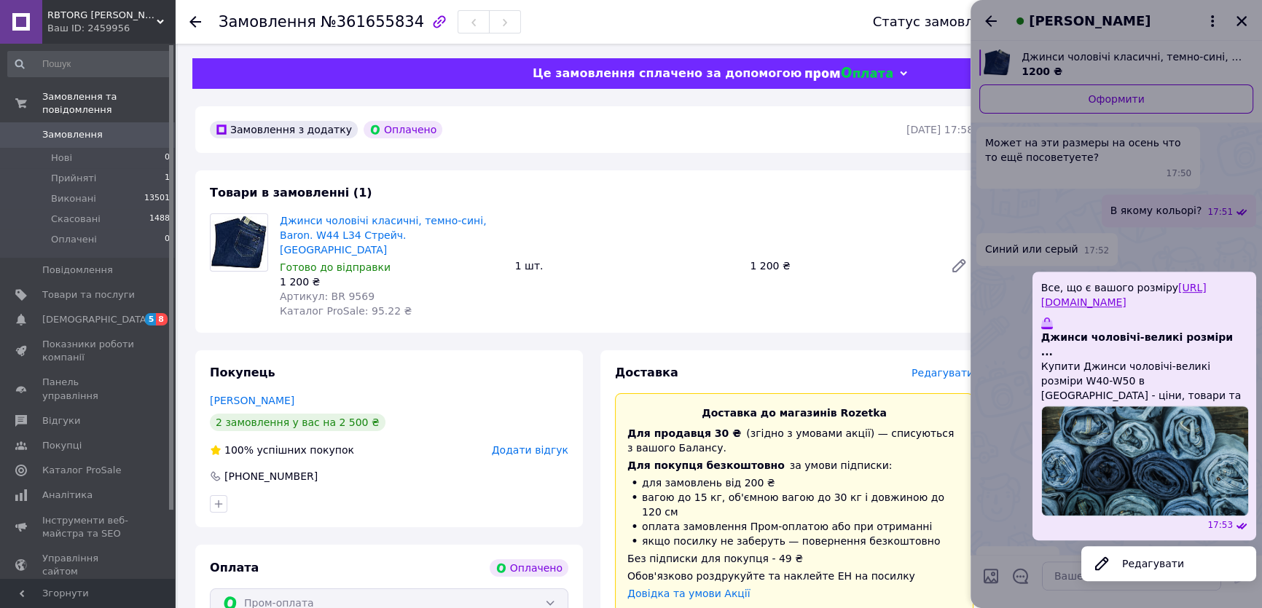
click at [1246, 20] on div at bounding box center [1116, 304] width 291 height 608
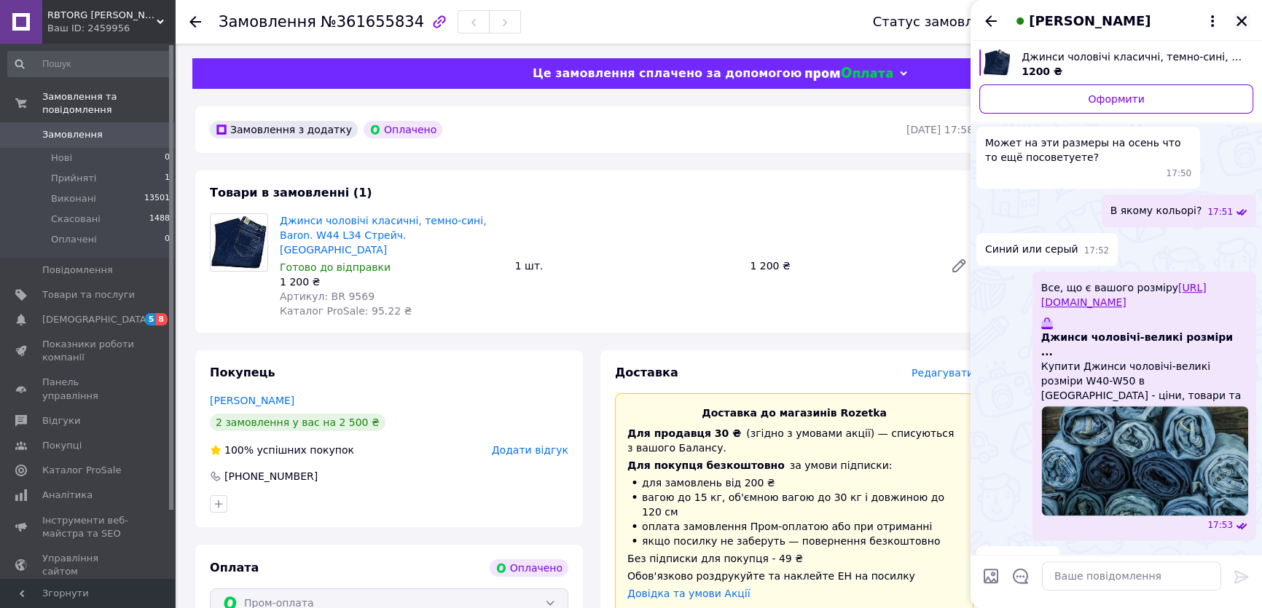
click at [1235, 20] on icon "Закрити" at bounding box center [1241, 21] width 13 height 13
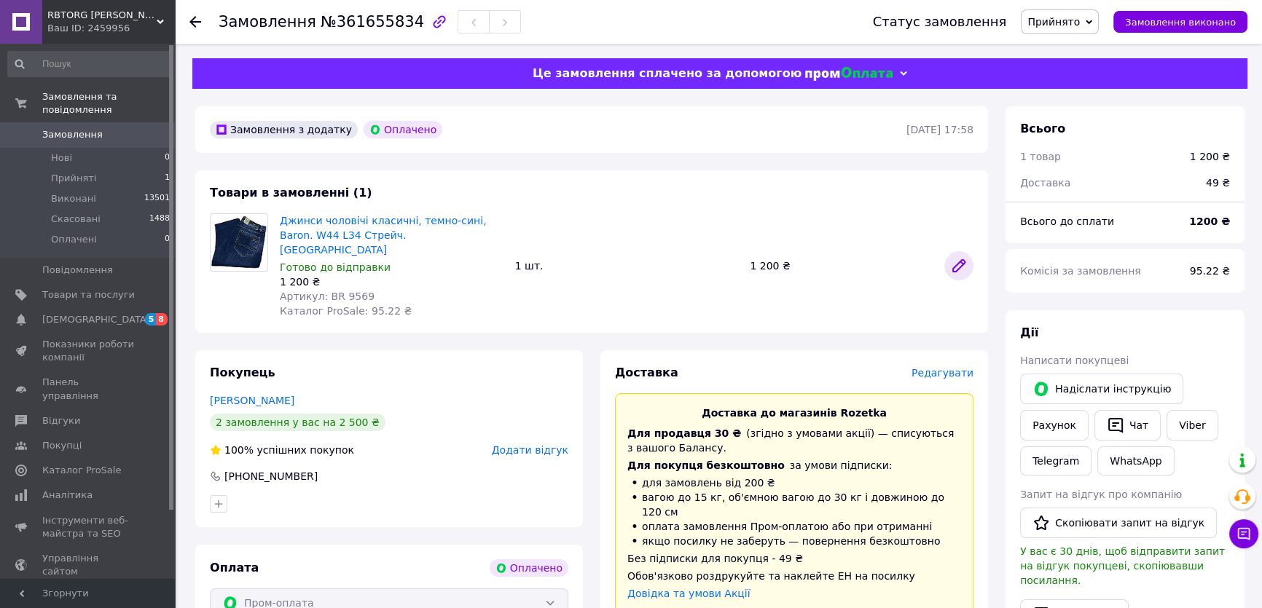
click at [960, 260] on icon at bounding box center [959, 266] width 12 height 12
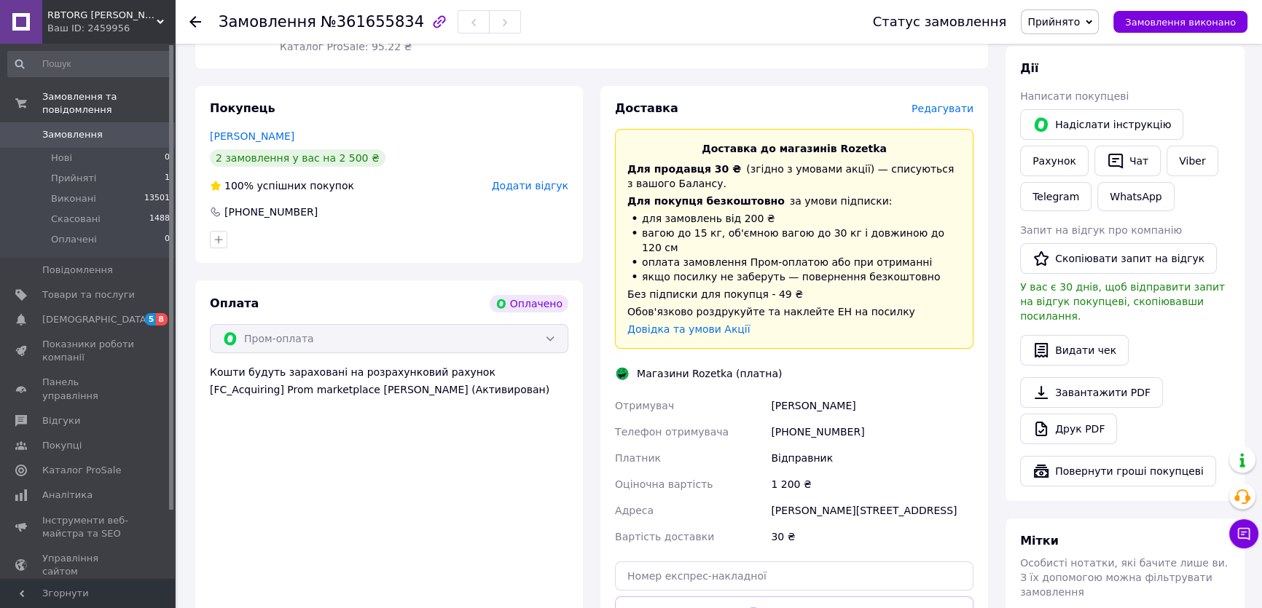
scroll to position [530, 0]
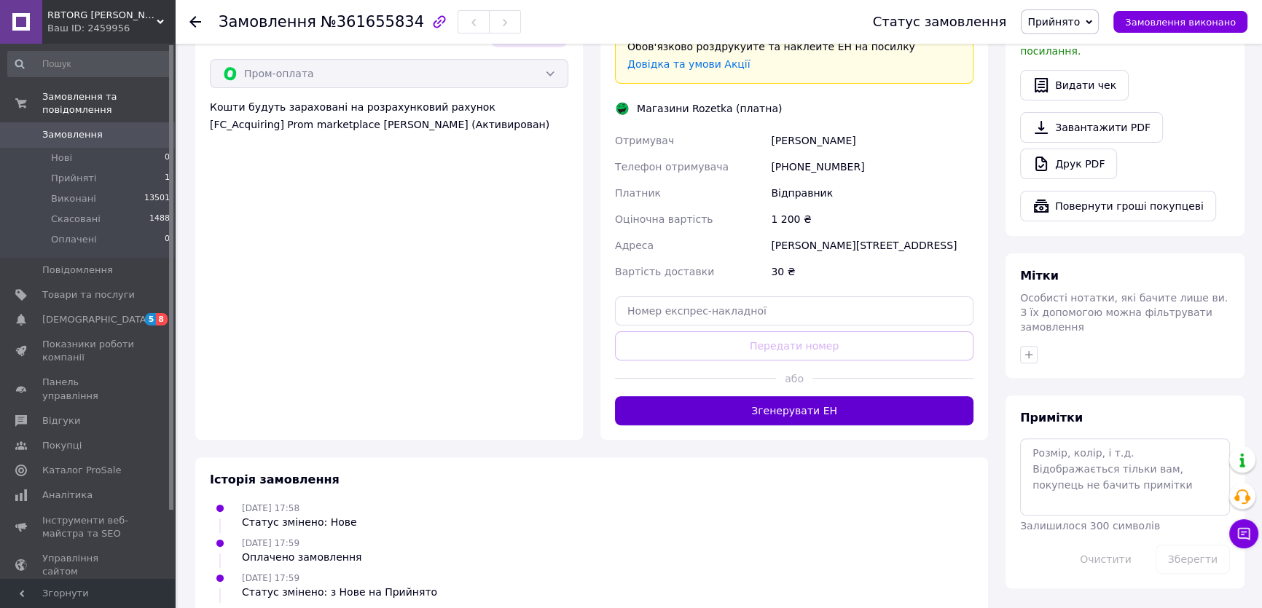
click at [775, 396] on button "Згенерувати ЕН" at bounding box center [794, 410] width 358 height 29
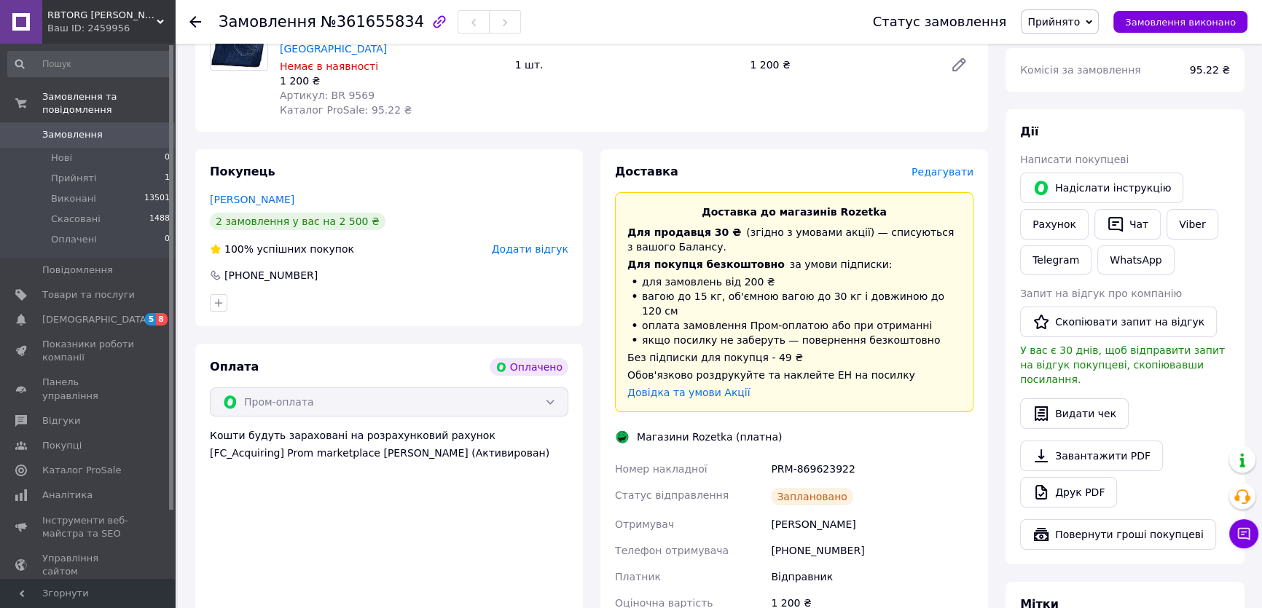
scroll to position [264, 0]
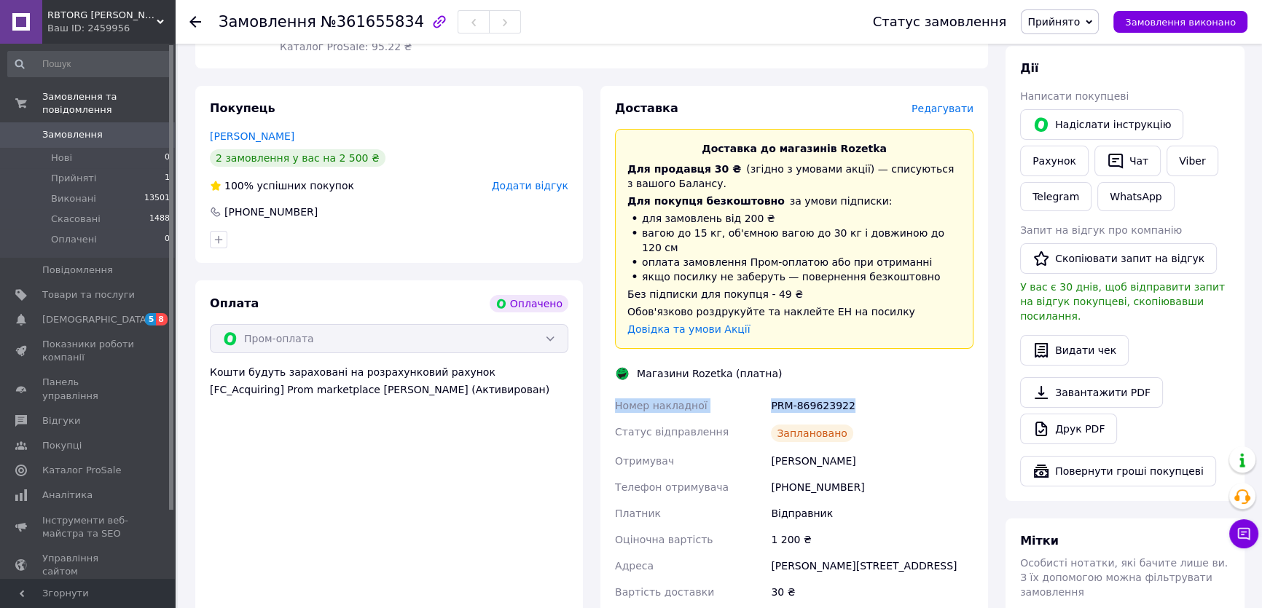
drag, startPoint x: 643, startPoint y: 381, endPoint x: 867, endPoint y: 383, distance: 224.4
click at [914, 393] on div "Номер накладної PRM-869623922 Статус відправлення Заплановано Отримувач [PERSON…" at bounding box center [794, 499] width 364 height 213
copy div "Номер накладної PRM-869623922"
click at [1185, 160] on link "Viber" at bounding box center [1192, 161] width 51 height 31
